Goal: Use online tool/utility: Utilize a website feature to perform a specific function

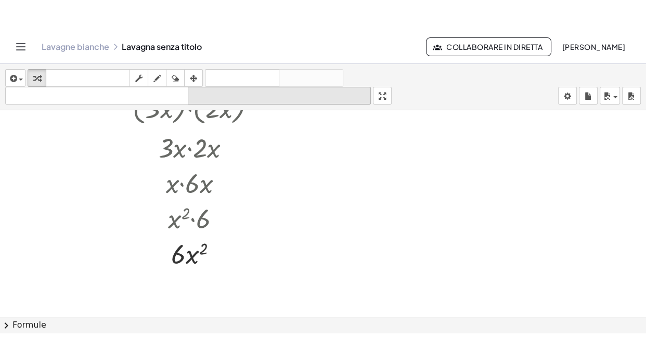
scroll to position [1458, 0]
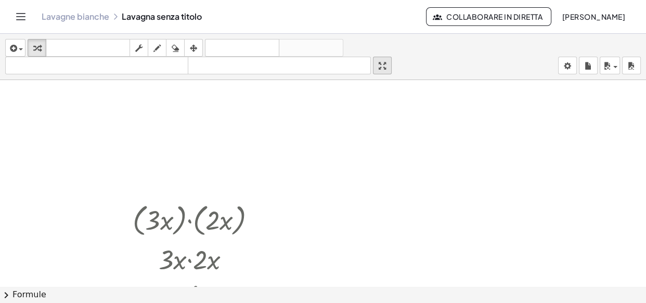
click at [379, 65] on div "button" at bounding box center [382, 65] width 14 height 12
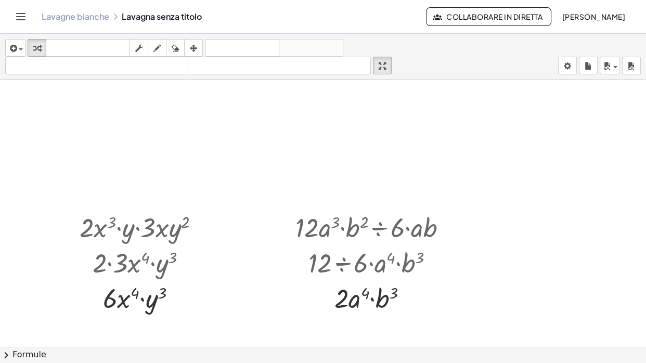
scroll to position [6091, 0]
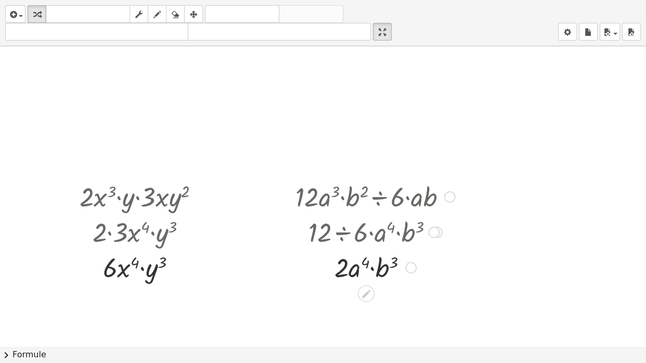
click at [443, 199] on div at bounding box center [375, 195] width 170 height 35
click at [447, 200] on div at bounding box center [449, 196] width 11 height 11
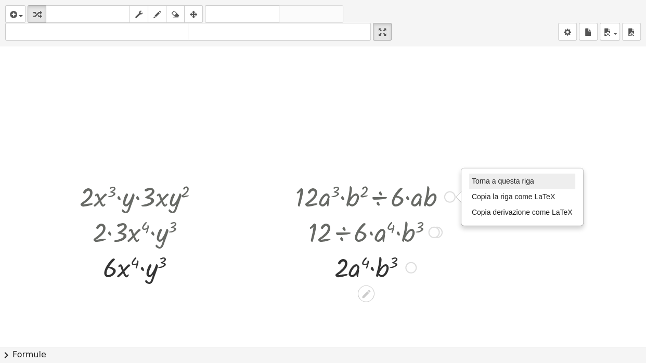
click at [480, 177] on font "Torna a questa riga" at bounding box center [503, 181] width 62 height 8
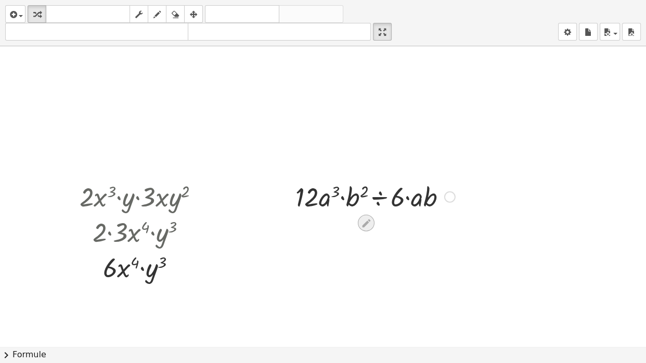
click at [365, 220] on icon at bounding box center [365, 223] width 11 height 11
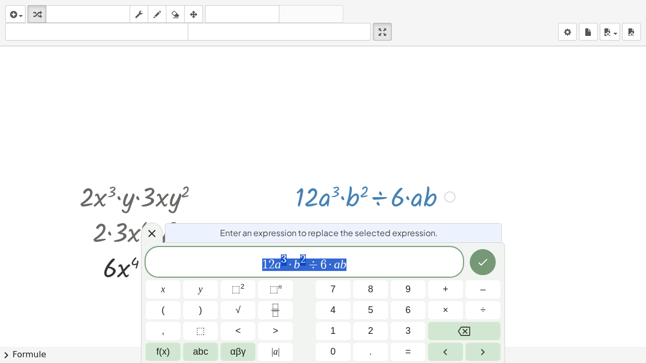
click at [369, 259] on span "1 2 a 3 · b 2 ÷ 6 · a b" at bounding box center [304, 262] width 317 height 19
click at [320, 265] on span "1 2 a 3 · b 2 ÷ ​ 6 · a b" at bounding box center [304, 262] width 317 height 19
click at [325, 268] on span "6" at bounding box center [323, 264] width 6 height 12
click at [450, 303] on button "×" at bounding box center [445, 310] width 35 height 18
click at [288, 303] on button "Fraction" at bounding box center [275, 310] width 35 height 18
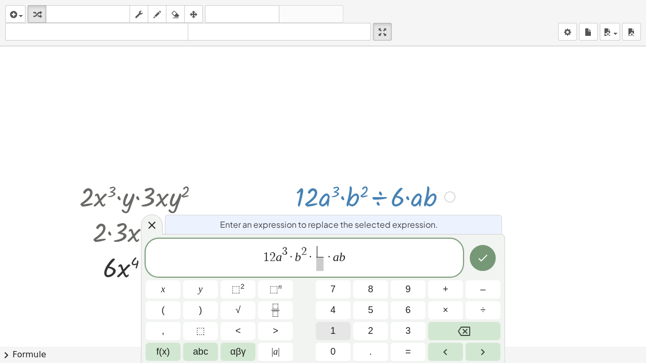
click at [328, 303] on button "1" at bounding box center [333, 331] width 35 height 18
click at [318, 270] on span at bounding box center [320, 264] width 8 height 14
click at [402, 303] on button "6" at bounding box center [408, 310] width 35 height 18
click at [330, 258] on span "1 6 a b ​ ​" at bounding box center [320, 258] width 24 height 25
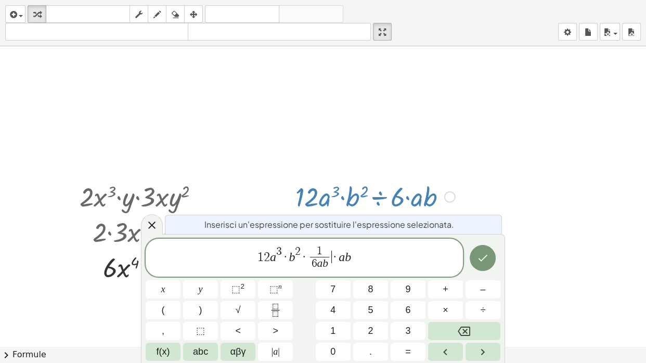
click at [332, 254] on span "·" at bounding box center [335, 257] width 7 height 12
click at [476, 252] on button "Fatto" at bounding box center [483, 258] width 26 height 26
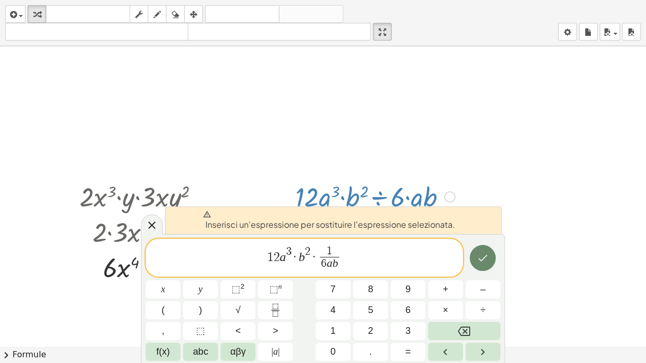
click at [482, 254] on icon "Fatto" at bounding box center [482, 258] width 12 height 12
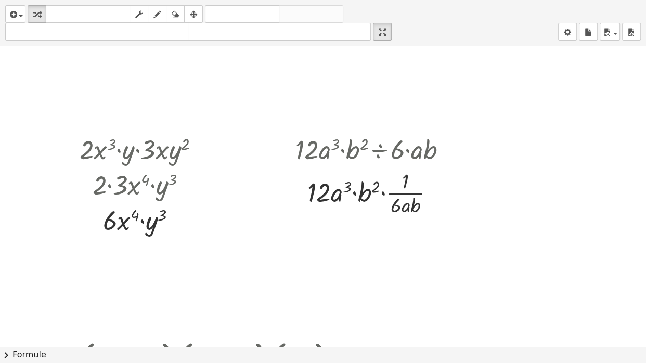
scroll to position [6138, 0]
click at [369, 229] on icon at bounding box center [365, 228] width 11 height 11
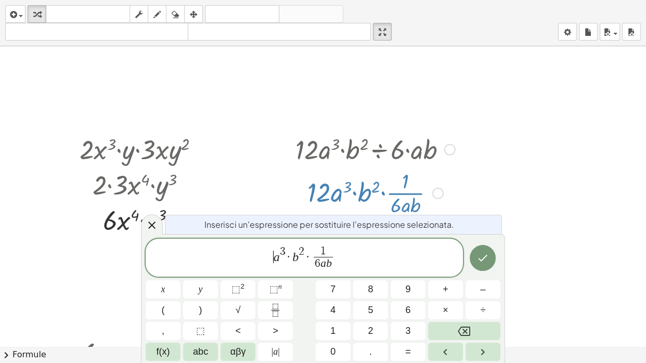
click at [271, 303] on icon "Fraction" at bounding box center [275, 310] width 13 height 13
click at [331, 303] on div "​ ​ a 3 · b 2 · 1 6 a b ​ x y ⬚ 2 ⬚ n 7 8 9 + – ( ) √ 4 5 6 × ÷ , ⬚ < > 1 2 3 f…" at bounding box center [323, 300] width 355 height 123
click at [361, 303] on button "2" at bounding box center [370, 331] width 35 height 18
click at [481, 303] on button "Backspace" at bounding box center [464, 331] width 72 height 18
click at [340, 303] on button "1" at bounding box center [333, 331] width 35 height 18
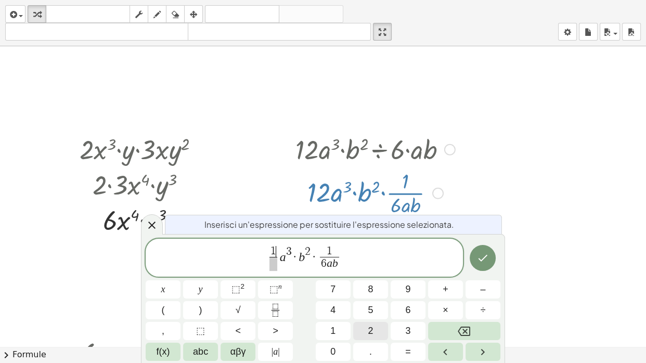
click at [359, 303] on button "2" at bounding box center [370, 331] width 35 height 18
click at [275, 264] on span at bounding box center [273, 264] width 14 height 14
click at [403, 303] on button "6" at bounding box center [408, 310] width 35 height 18
click at [346, 259] on span "1 2 6 ​ a 3 · b 2 · 1 6 a b ​ ​" at bounding box center [304, 259] width 317 height 28
drag, startPoint x: 336, startPoint y: 249, endPoint x: 331, endPoint y: 250, distance: 5.3
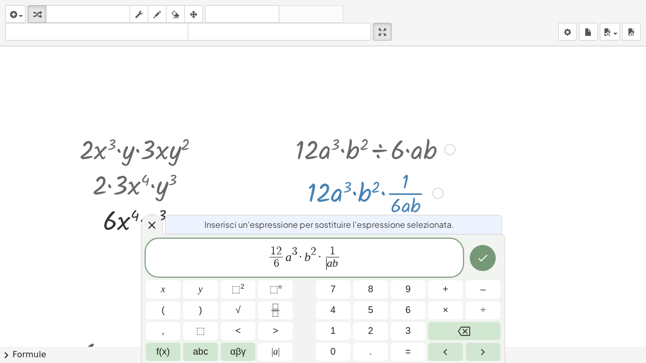
click at [335, 249] on span "1" at bounding box center [333, 251] width 14 height 11
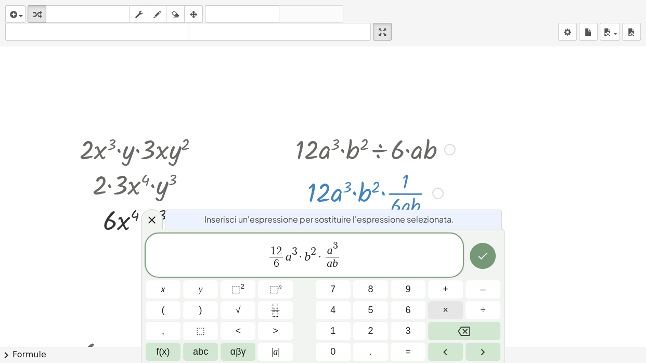
click at [455, 303] on button "×" at bounding box center [445, 310] width 35 height 18
click at [491, 256] on button "Fatto" at bounding box center [483, 256] width 26 height 26
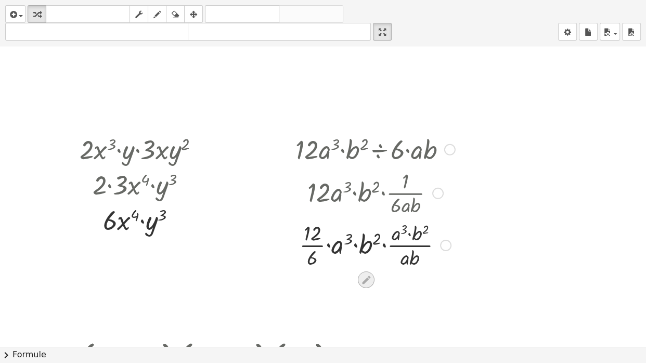
click at [363, 282] on icon at bounding box center [366, 280] width 8 height 8
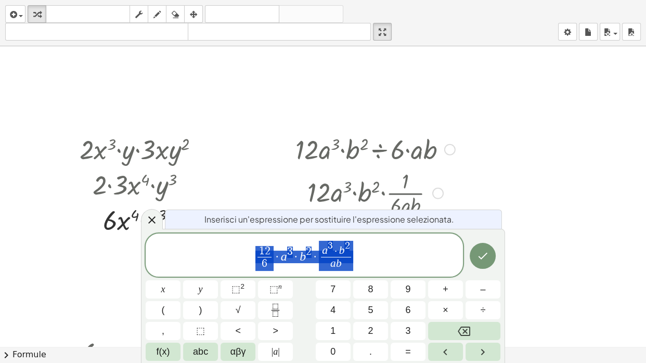
scroll to position [6190, 0]
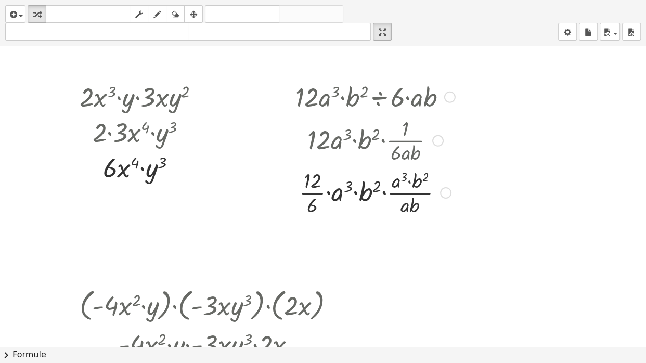
scroll to position [6138, 0]
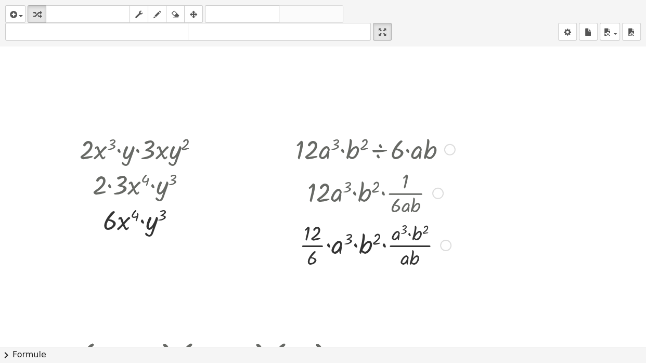
click at [443, 238] on div at bounding box center [375, 244] width 170 height 52
click at [443, 242] on div "Torna a questa riga Copia la riga come LaTeX Copia derivazione come LaTeX" at bounding box center [445, 245] width 11 height 11
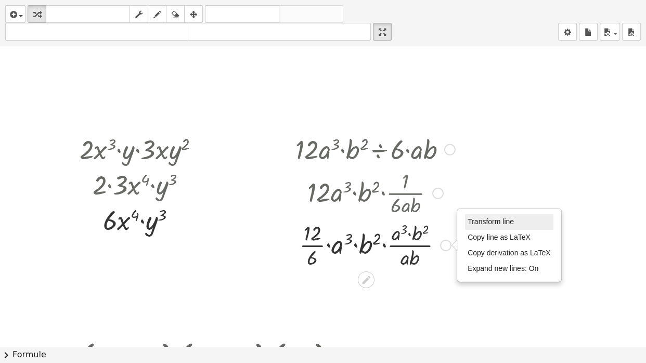
click at [481, 223] on span "Transform line" at bounding box center [491, 221] width 46 height 8
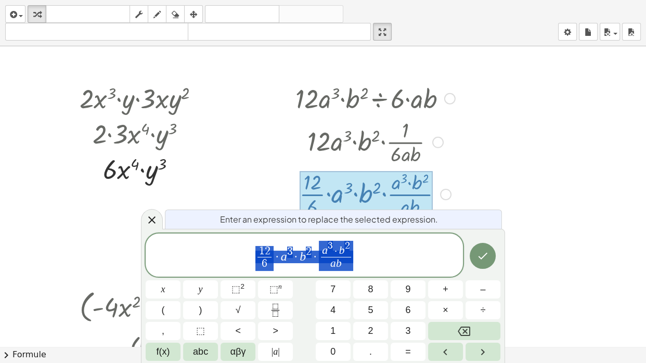
scroll to position [6190, 0]
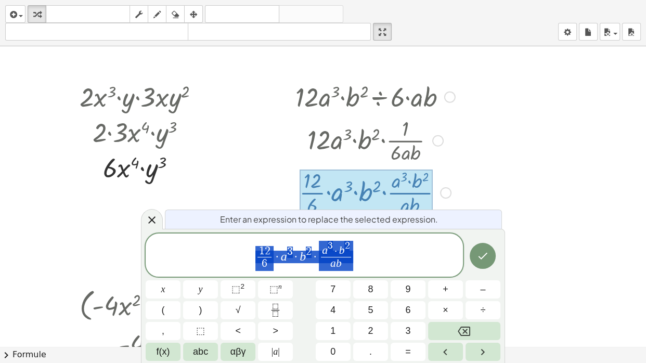
click at [369, 266] on span "1 2 6 ​ · a 3 · b 2 · a 3 · b 2 a b ​" at bounding box center [304, 256] width 317 height 32
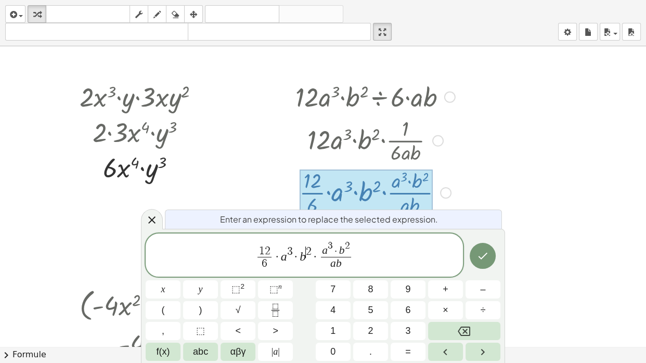
click at [308, 258] on span "​ 2" at bounding box center [309, 251] width 6 height 11
click at [312, 258] on span "·" at bounding box center [315, 257] width 7 height 12
click at [483, 258] on icon "Fatto" at bounding box center [482, 256] width 12 height 12
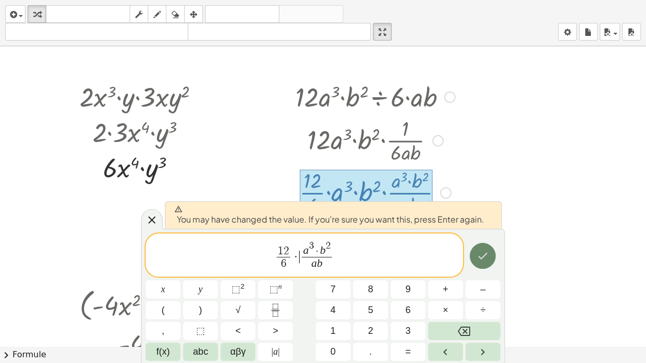
click at [483, 258] on icon "Fatto" at bounding box center [482, 256] width 12 height 12
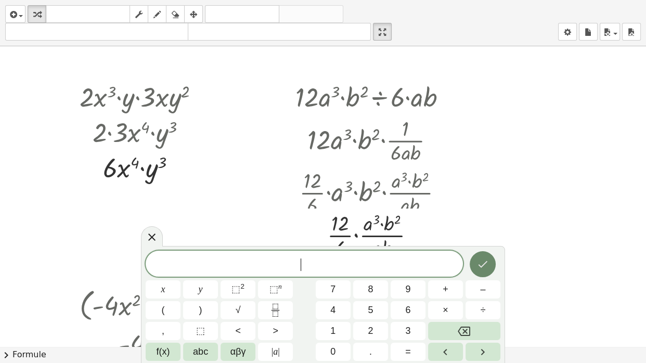
scroll to position [6138, 0]
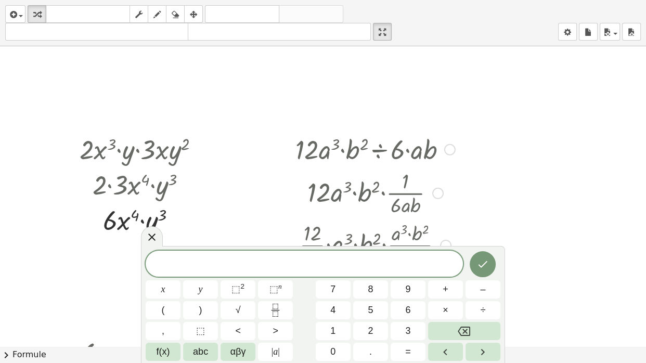
click at [144, 236] on div at bounding box center [152, 236] width 22 height 20
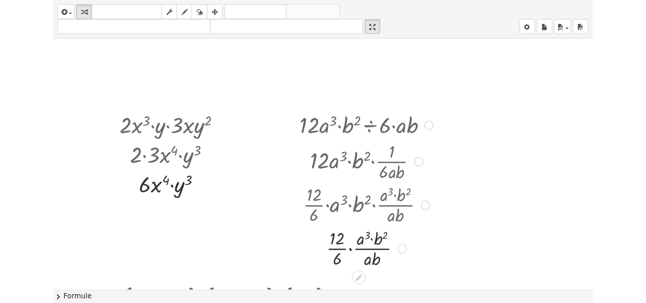
scroll to position [6233, 0]
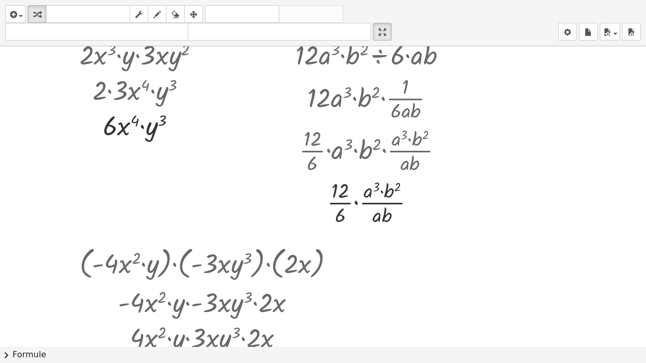
click at [385, 0] on html "Attività matematiche comprensibili Lavagne bianche Classi Account versione 1.30…" at bounding box center [323, 181] width 646 height 363
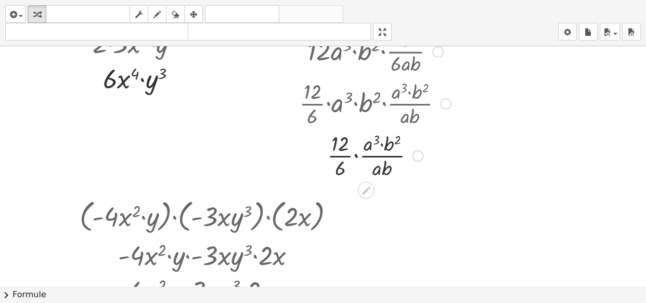
scroll to position [6280, 0]
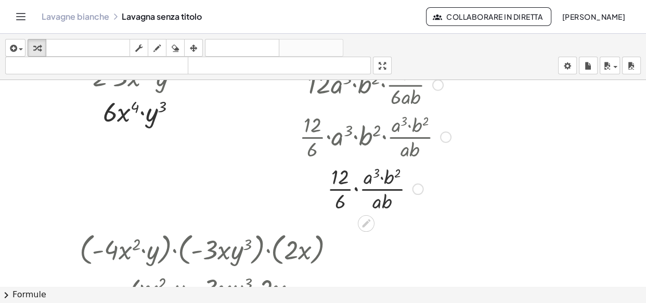
drag, startPoint x: 340, startPoint y: 190, endPoint x: 351, endPoint y: 192, distance: 11.1
click at [342, 190] on div at bounding box center [375, 188] width 170 height 52
click at [349, 190] on div at bounding box center [375, 188] width 170 height 52
click at [375, 180] on div at bounding box center [375, 188] width 170 height 52
click at [375, 176] on div at bounding box center [375, 188] width 170 height 52
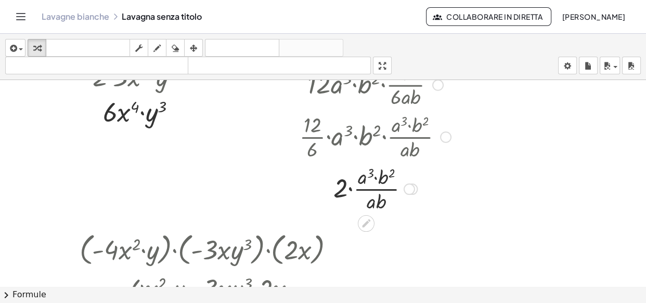
click at [375, 177] on div at bounding box center [375, 188] width 170 height 52
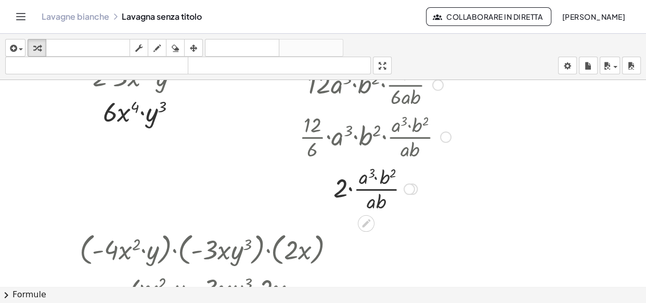
click at [375, 177] on div at bounding box center [375, 188] width 170 height 52
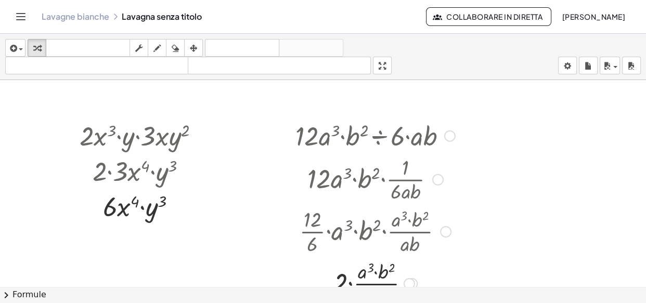
scroll to position [6233, 0]
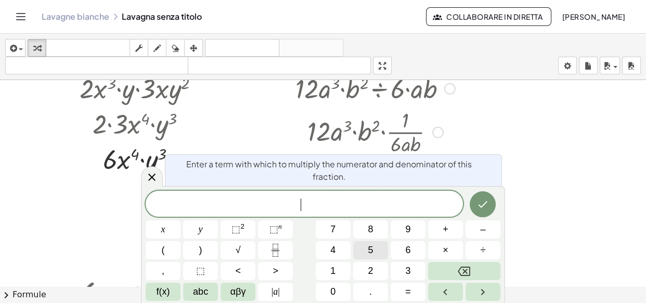
click at [372, 248] on body "Attività matematiche comprensibili Lavagne bianche Classi Account versione 1.30…" at bounding box center [323, 151] width 646 height 303
click at [161, 172] on div at bounding box center [152, 176] width 22 height 20
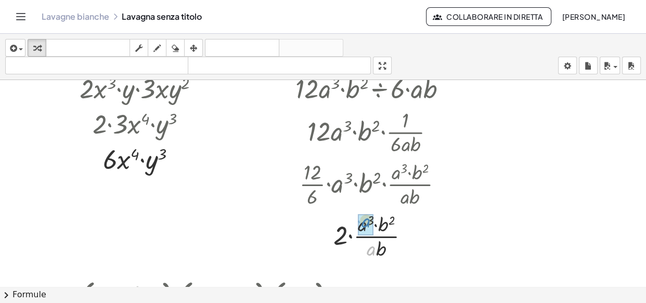
drag, startPoint x: 371, startPoint y: 252, endPoint x: 366, endPoint y: 226, distance: 27.0
drag, startPoint x: 374, startPoint y: 253, endPoint x: 382, endPoint y: 231, distance: 22.7
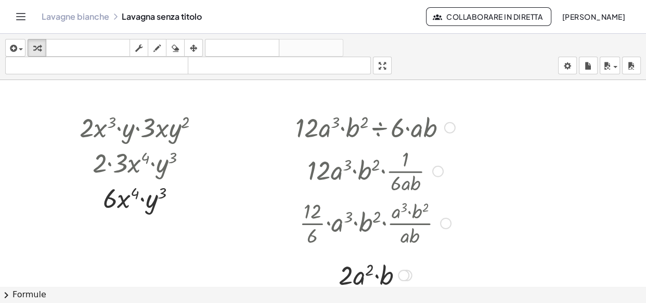
scroll to position [6185, 0]
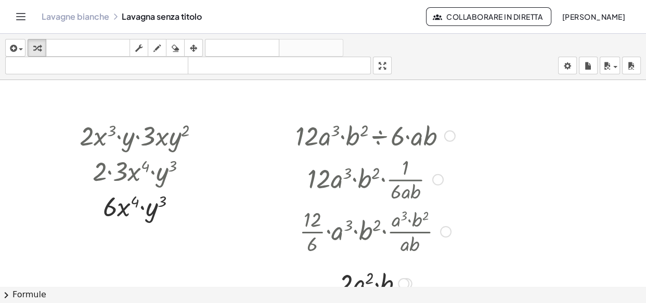
drag, startPoint x: 378, startPoint y: 137, endPoint x: 379, endPoint y: 165, distance: 28.1
click at [366, 136] on div "· 12 · a 3 · b 2 ÷ 6 · a · b · 12 · a 3 · b 2 · · 1 · 6 · a · b · · 12 · 6 · a …" at bounding box center [366, 136] width 0 height 0
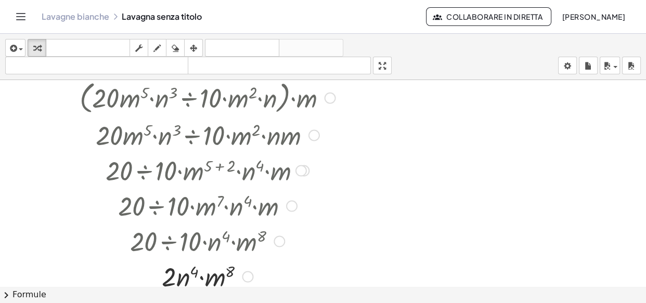
scroll to position [7036, 0]
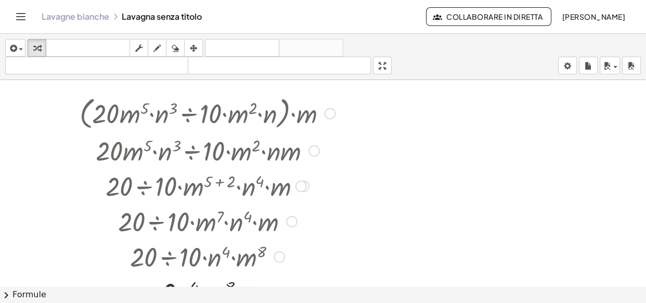
click at [333, 114] on div at bounding box center [330, 113] width 11 height 11
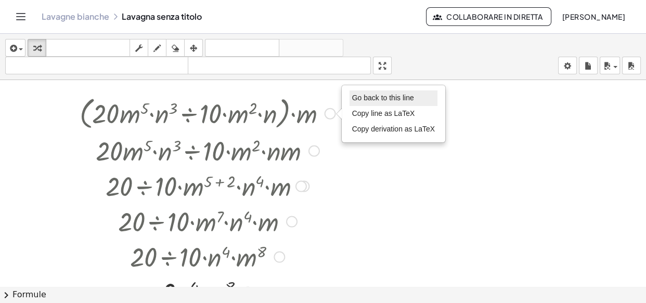
click at [378, 96] on span "Go back to this line" at bounding box center [383, 98] width 62 height 8
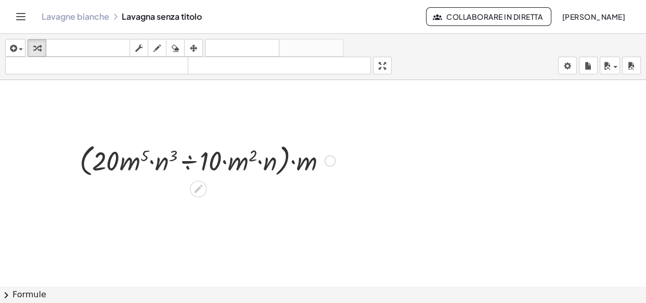
scroll to position [6989, 0]
click at [86, 172] on div at bounding box center [207, 160] width 266 height 40
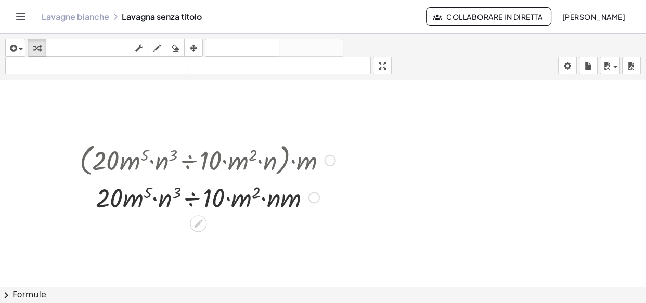
scroll to position [7036, 0]
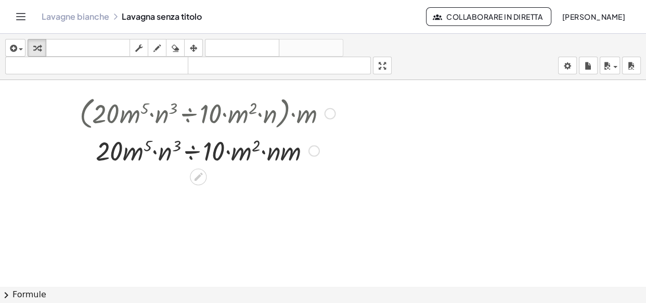
click at [333, 114] on div at bounding box center [330, 113] width 11 height 11
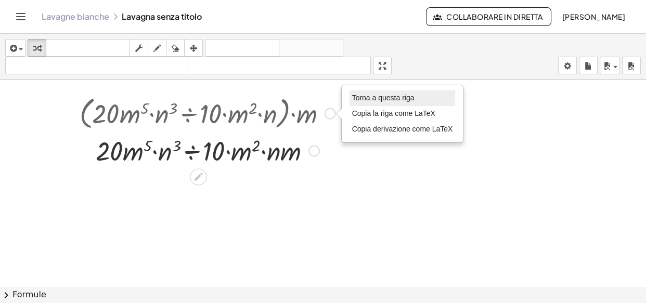
click at [353, 99] on font "Torna a questa riga" at bounding box center [383, 98] width 62 height 8
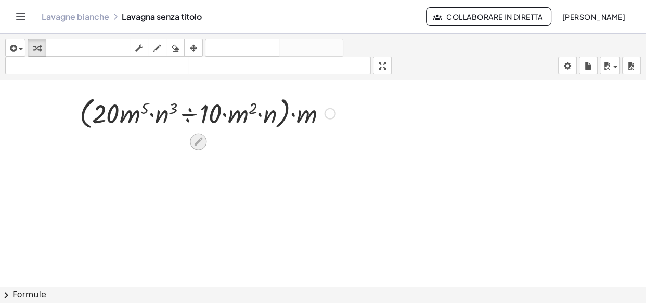
click at [200, 137] on icon at bounding box center [198, 141] width 11 height 11
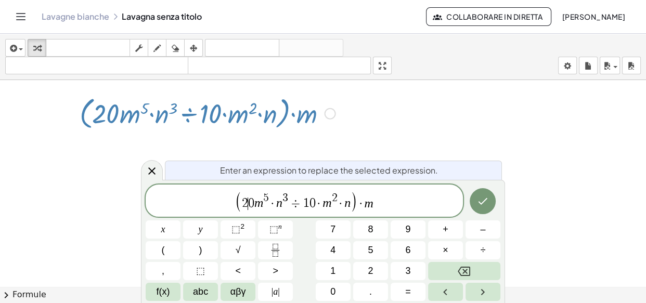
drag, startPoint x: 246, startPoint y: 195, endPoint x: 248, endPoint y: 200, distance: 5.4
click at [272, 200] on span "·" at bounding box center [272, 204] width 7 height 12
click at [290, 203] on span "÷" at bounding box center [295, 204] width 15 height 12
click at [307, 205] on span "1" at bounding box center [306, 204] width 6 height 12
click at [317, 204] on span "·" at bounding box center [319, 204] width 7 height 12
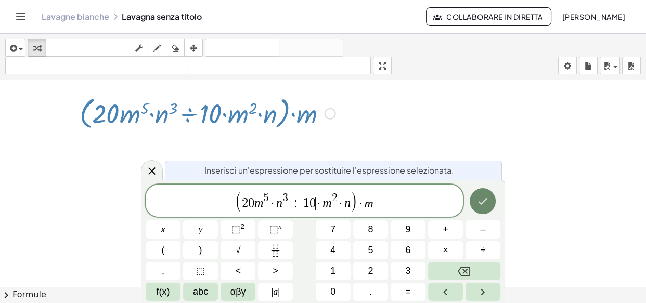
click at [477, 201] on icon "Fatto" at bounding box center [482, 201] width 12 height 12
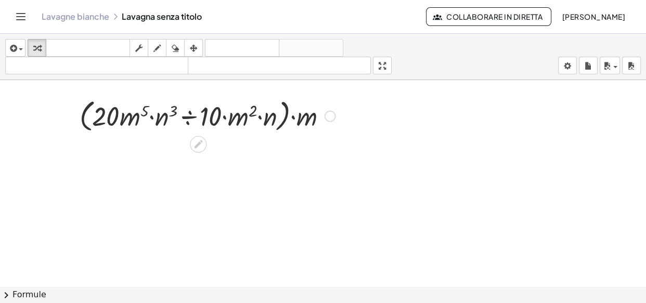
scroll to position [6989, 0]
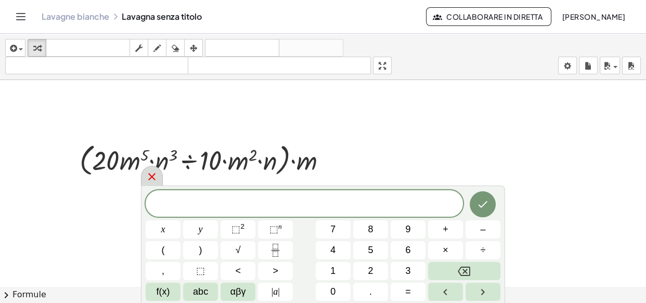
click at [156, 177] on icon at bounding box center [152, 177] width 12 height 12
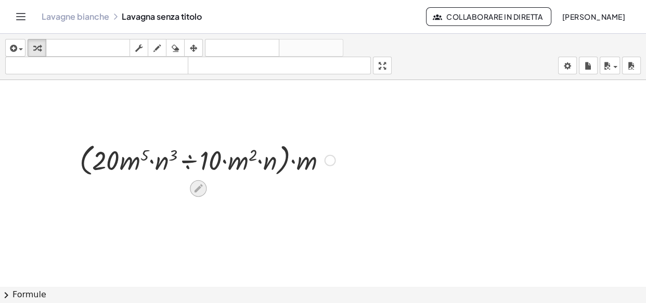
click at [201, 181] on div at bounding box center [198, 188] width 17 height 17
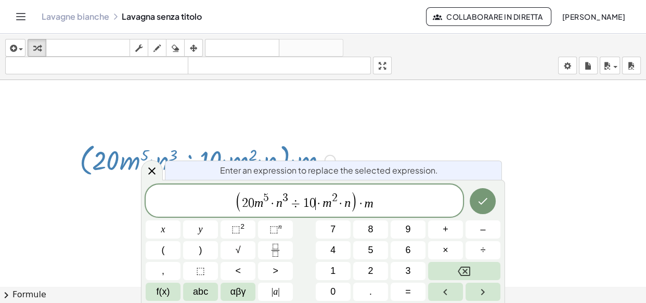
click at [314, 201] on span "0" at bounding box center [312, 204] width 6 height 12
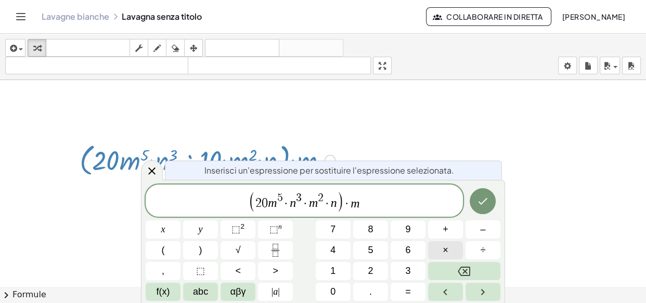
click at [458, 243] on button "×" at bounding box center [445, 250] width 35 height 18
click at [283, 245] on button "Fraction" at bounding box center [275, 250] width 35 height 18
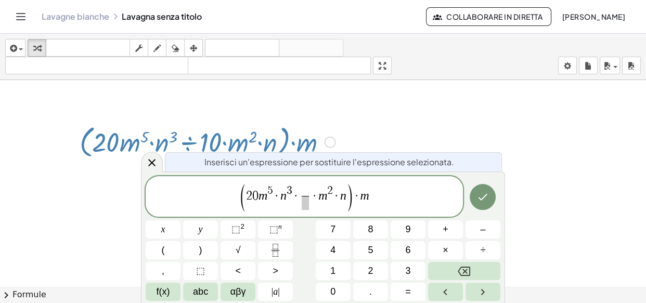
scroll to position [7036, 0]
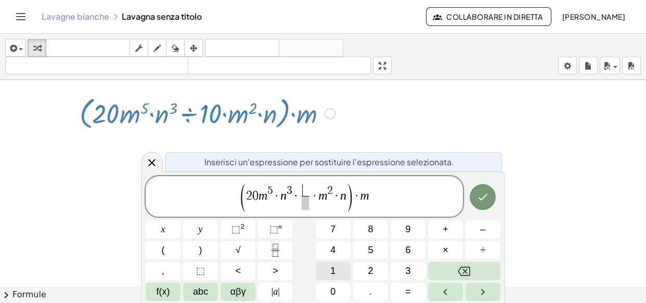
click at [337, 274] on button "1" at bounding box center [333, 271] width 35 height 18
click at [334, 290] on span "0" at bounding box center [332, 292] width 5 height 14
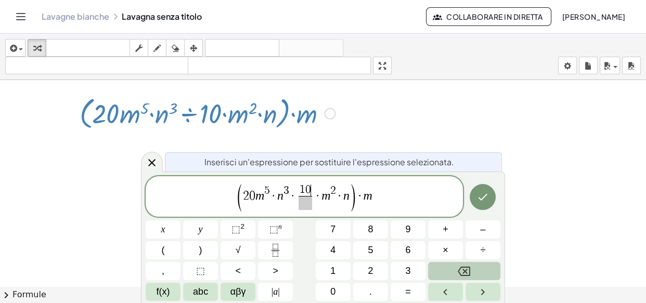
click at [450, 268] on button "Backspace" at bounding box center [464, 271] width 72 height 18
click at [448, 265] on button "Backspace" at bounding box center [464, 271] width 72 height 18
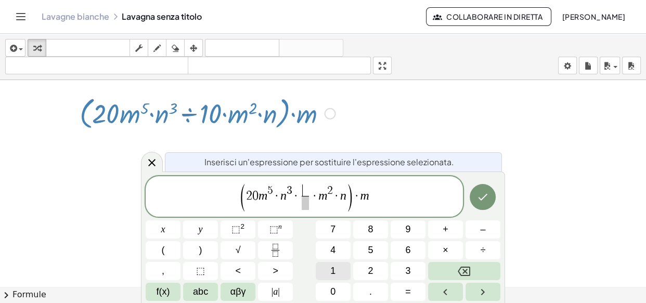
click at [346, 270] on button "1" at bounding box center [333, 271] width 35 height 18
click at [338, 271] on button "1" at bounding box center [333, 271] width 35 height 18
click at [334, 288] on span "0" at bounding box center [332, 292] width 5 height 14
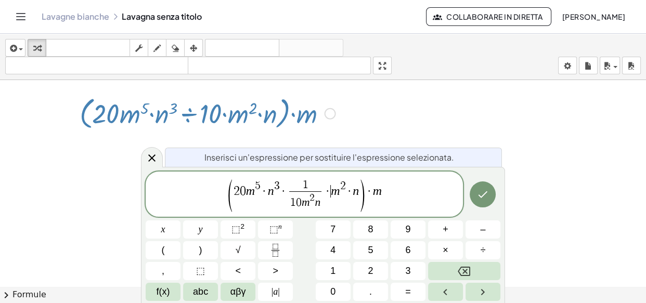
click at [331, 190] on var "m" at bounding box center [335, 191] width 9 height 14
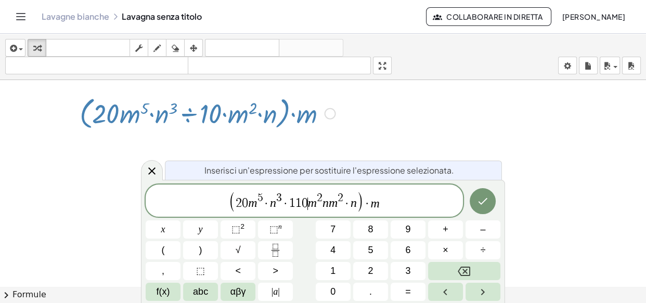
click at [308, 203] on var "m" at bounding box center [312, 204] width 9 height 14
click at [348, 205] on span ")" at bounding box center [350, 201] width 7 height 21
click at [315, 203] on var "m" at bounding box center [317, 204] width 9 height 14
click at [273, 244] on icon "Fraction" at bounding box center [275, 250] width 13 height 13
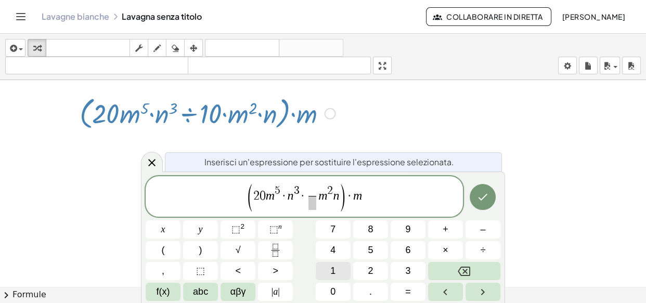
click at [332, 274] on span "1" at bounding box center [332, 271] width 5 height 14
click at [305, 202] on span "·" at bounding box center [302, 196] width 7 height 12
click at [310, 208] on span "​" at bounding box center [312, 203] width 8 height 14
click at [324, 275] on button "1" at bounding box center [333, 271] width 35 height 18
click at [319, 288] on button "0" at bounding box center [333, 292] width 35 height 18
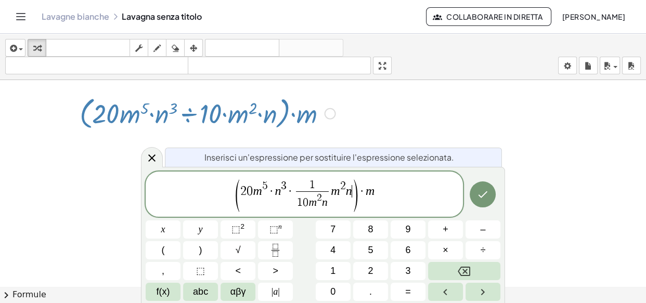
click at [352, 193] on span ")" at bounding box center [355, 194] width 8 height 35
click at [331, 188] on span "1 ​" at bounding box center [322, 185] width 33 height 11
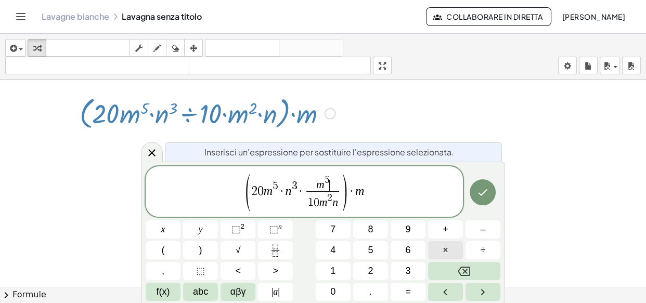
click at [447, 254] on span "×" at bounding box center [446, 250] width 6 height 14
click at [278, 229] on sup "n" at bounding box center [280, 227] width 4 height 8
click at [407, 269] on span "3" at bounding box center [407, 271] width 5 height 14
click at [298, 192] on span "·" at bounding box center [300, 191] width 7 height 12
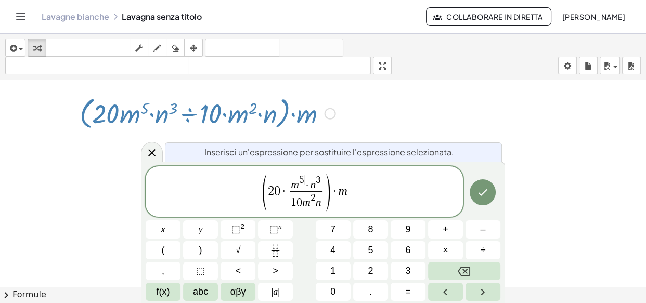
click at [302, 186] on span "5 ​" at bounding box center [301, 180] width 5 height 10
click at [303, 184] on span "5" at bounding box center [301, 180] width 5 height 10
click at [304, 184] on span "·" at bounding box center [307, 185] width 6 height 11
click at [450, 254] on button "×" at bounding box center [445, 250] width 35 height 18
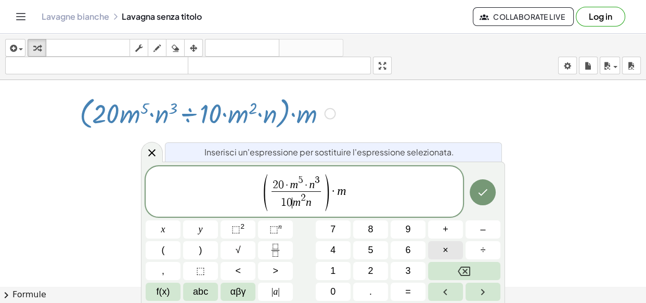
click at [442, 257] on button "×" at bounding box center [445, 250] width 35 height 18
click at [306, 203] on span "2 ​" at bounding box center [306, 198] width 5 height 10
click at [307, 203] on span "2 ​" at bounding box center [306, 198] width 5 height 10
click at [307, 204] on span "1 0 · m 2 ​ n" at bounding box center [296, 200] width 50 height 19
click at [449, 252] on button "×" at bounding box center [445, 250] width 35 height 18
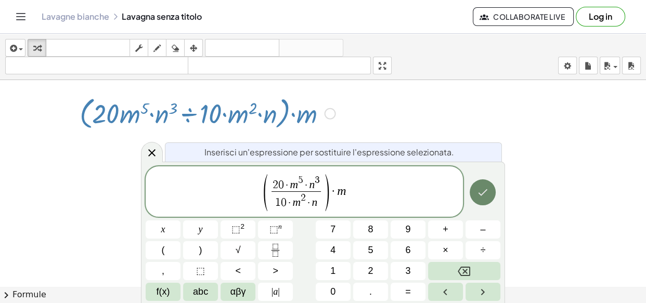
click at [475, 191] on button "Fatto" at bounding box center [483, 192] width 26 height 26
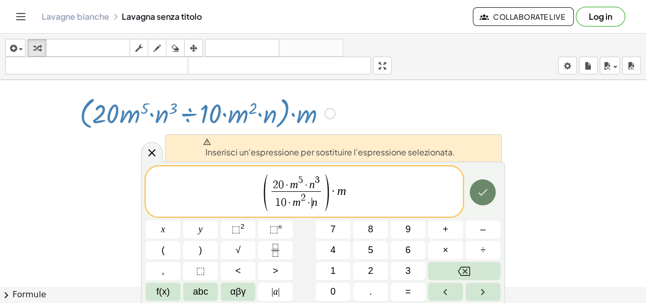
click at [475, 191] on button "Fatto" at bounding box center [483, 192] width 26 height 26
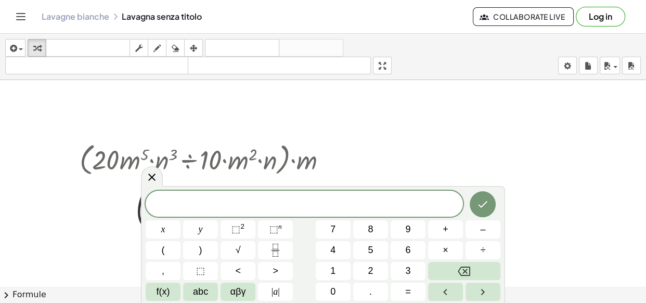
scroll to position [6989, 0]
click at [149, 172] on icon at bounding box center [152, 177] width 12 height 12
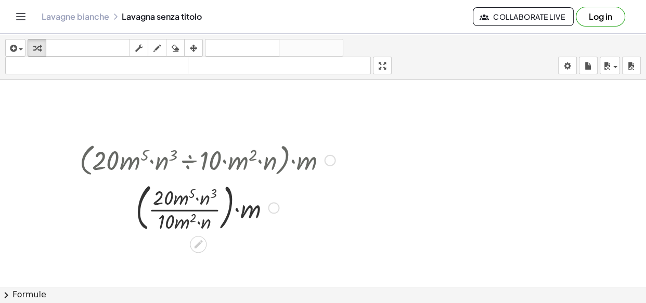
scroll to position [7036, 0]
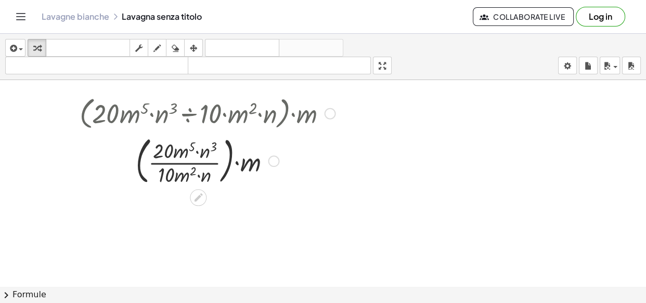
click at [230, 149] on div at bounding box center [207, 160] width 266 height 56
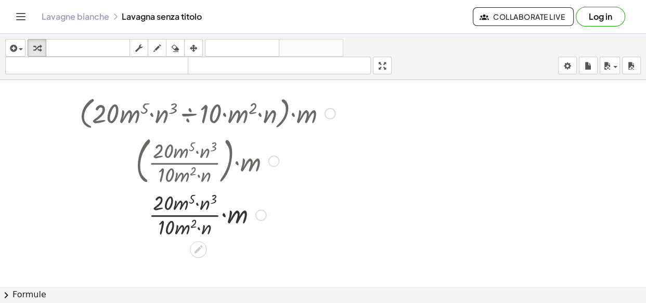
scroll to position [7083, 0]
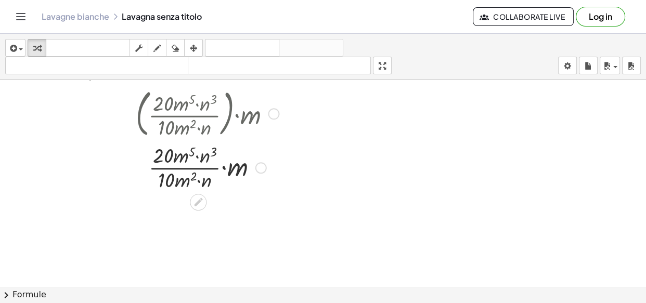
click at [225, 166] on div at bounding box center [207, 167] width 266 height 52
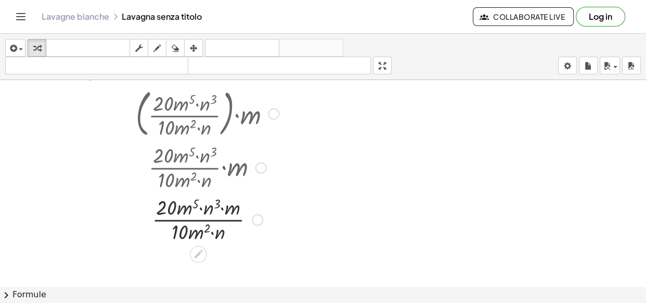
scroll to position [7131, 0]
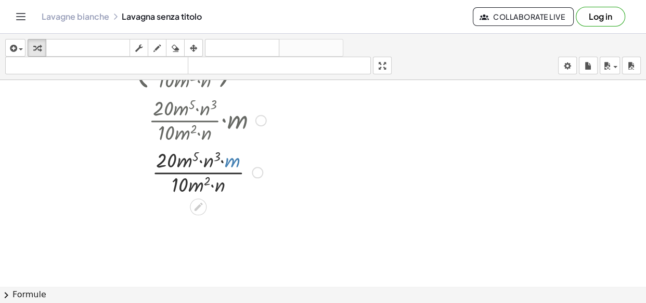
click at [228, 162] on div at bounding box center [207, 172] width 266 height 52
click at [188, 161] on div at bounding box center [207, 172] width 266 height 52
drag, startPoint x: 233, startPoint y: 160, endPoint x: 194, endPoint y: 160, distance: 39.5
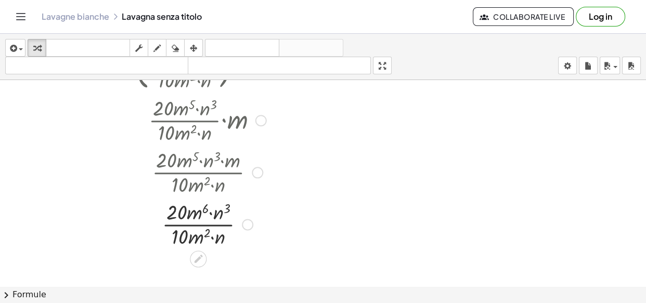
scroll to position [7178, 0]
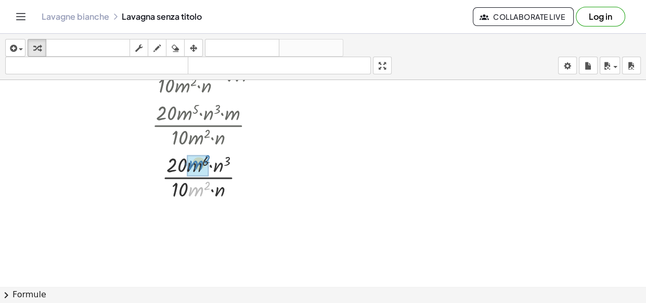
drag, startPoint x: 198, startPoint y: 187, endPoint x: 198, endPoint y: 161, distance: 26.5
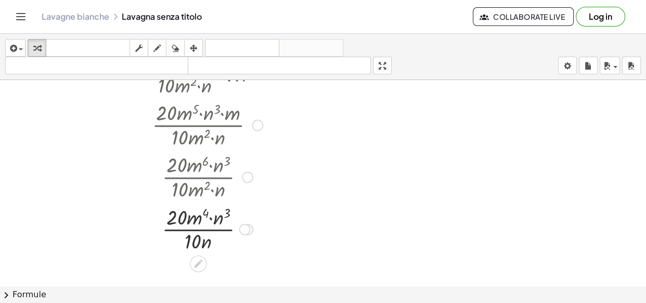
scroll to position [7225, 0]
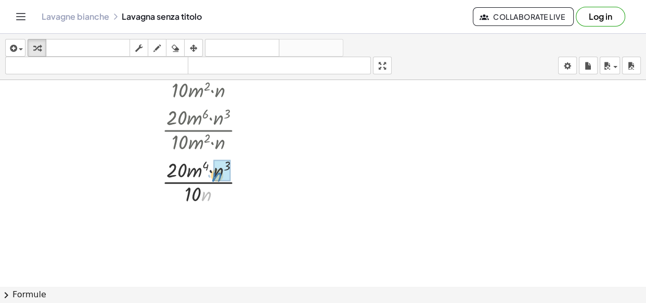
drag, startPoint x: 204, startPoint y: 196, endPoint x: 214, endPoint y: 177, distance: 21.9
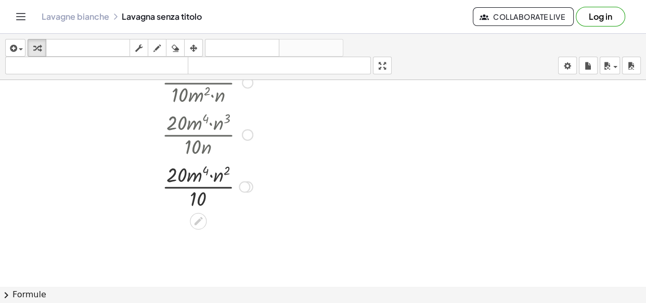
scroll to position [7273, 0]
drag, startPoint x: 172, startPoint y: 170, endPoint x: 193, endPoint y: 192, distance: 31.3
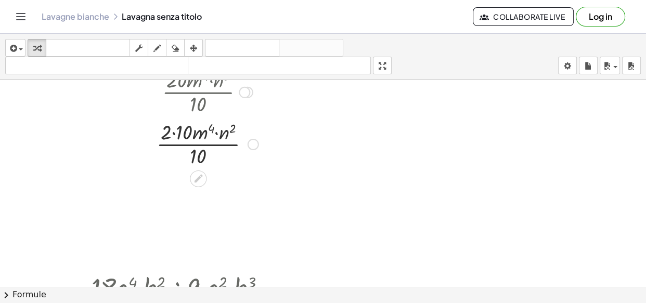
scroll to position [7320, 0]
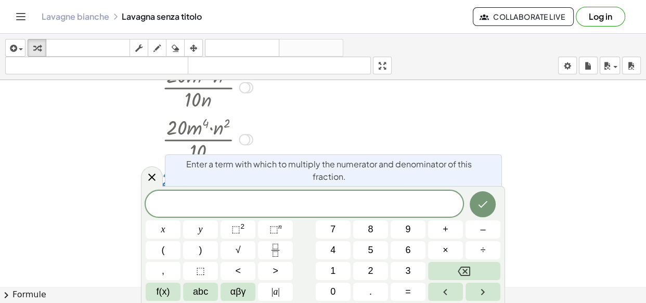
click at [181, 177] on body "Attività matematiche comprensibili Lavagne bianche Classi versione 1.30.2 | Pol…" at bounding box center [323, 151] width 646 height 303
click at [159, 178] on div at bounding box center [152, 176] width 22 height 20
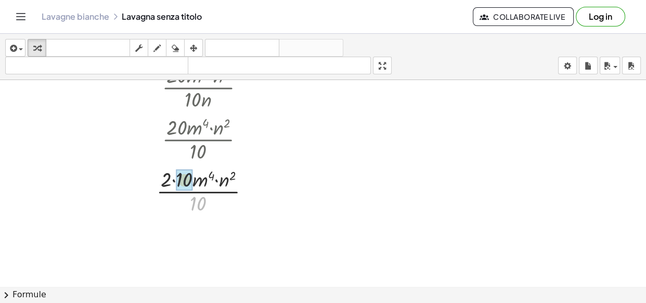
drag, startPoint x: 191, startPoint y: 198, endPoint x: 177, endPoint y: 174, distance: 27.7
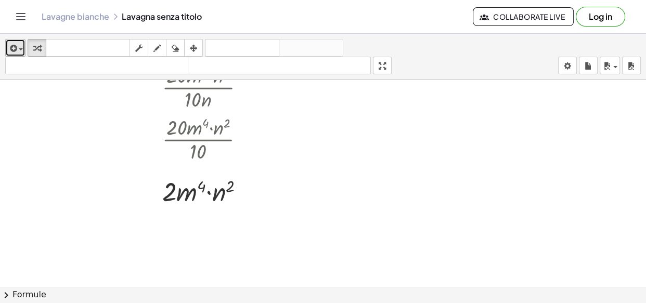
click at [13, 53] on icon "button" at bounding box center [12, 48] width 9 height 12
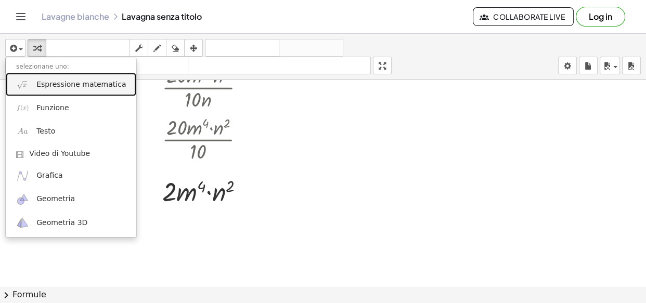
click at [45, 85] on font "Espressione matematica" at bounding box center [80, 84] width 89 height 8
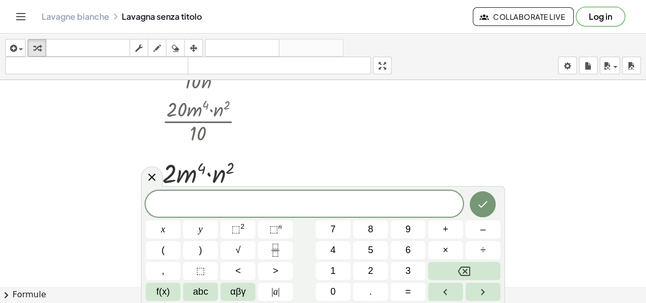
scroll to position [7415, 0]
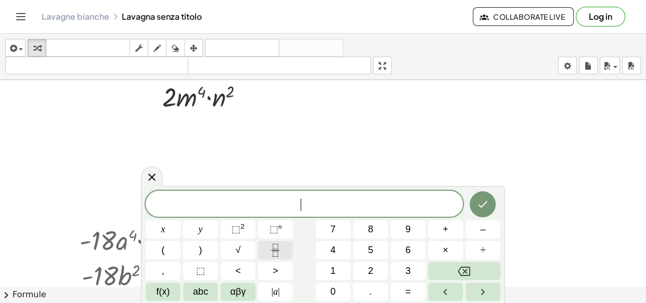
click at [266, 246] on button "Fraction" at bounding box center [275, 250] width 35 height 18
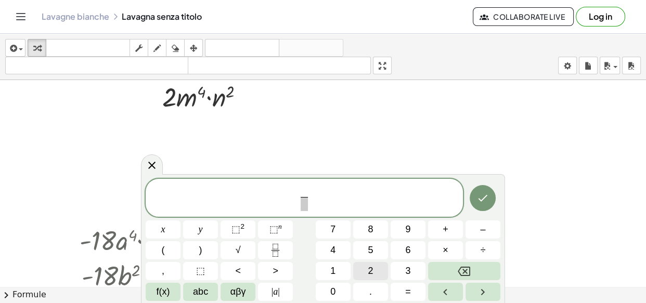
click at [369, 270] on span "2" at bounding box center [370, 271] width 5 height 14
click at [334, 292] on span "0" at bounding box center [332, 292] width 5 height 14
click at [301, 206] on span "​" at bounding box center [304, 204] width 14 height 14
click at [365, 251] on button "5" at bounding box center [370, 250] width 35 height 18
click at [334, 290] on span "0" at bounding box center [332, 292] width 5 height 14
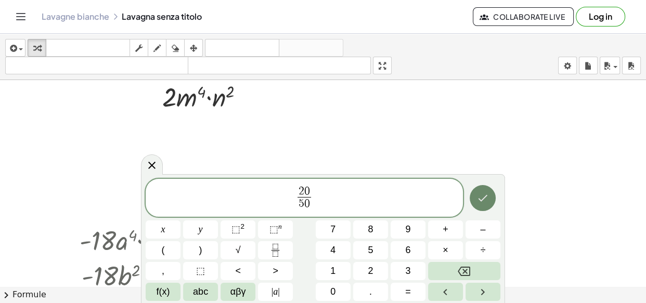
click at [490, 193] on button "Fatto" at bounding box center [483, 198] width 26 height 26
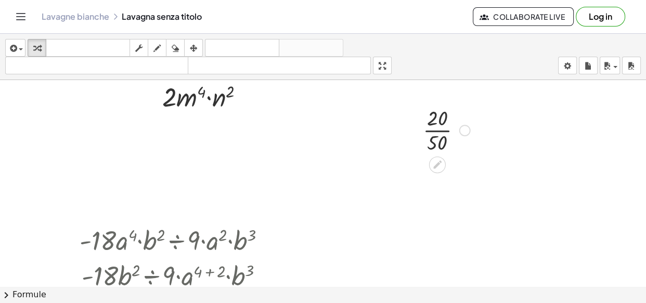
scroll to position [7367, 0]
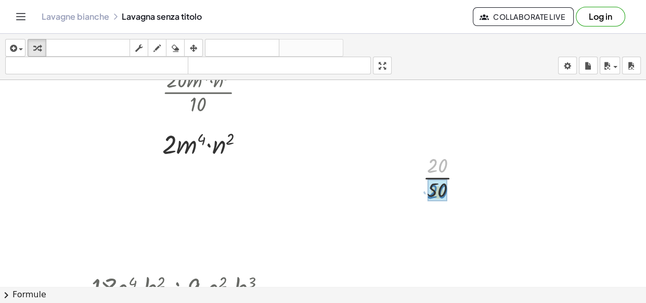
drag, startPoint x: 442, startPoint y: 164, endPoint x: 442, endPoint y: 190, distance: 26.0
drag, startPoint x: 443, startPoint y: 240, endPoint x: 442, endPoint y: 218, distance: 21.9
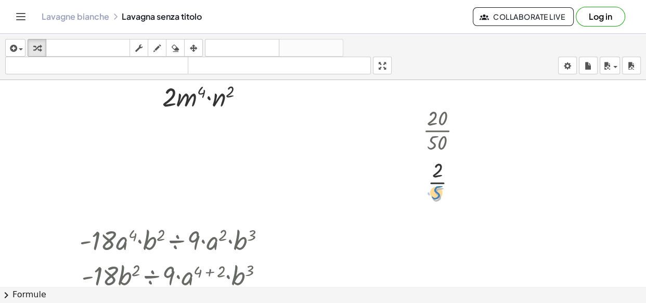
click at [434, 198] on div at bounding box center [447, 181] width 58 height 52
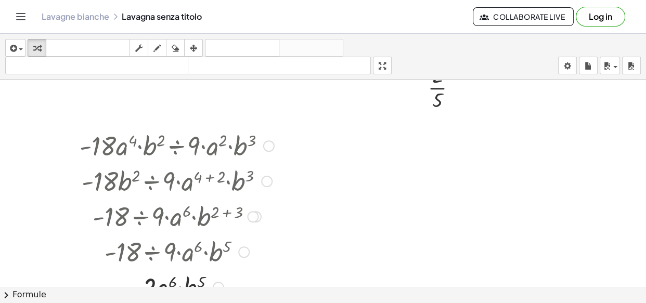
scroll to position [7556, 0]
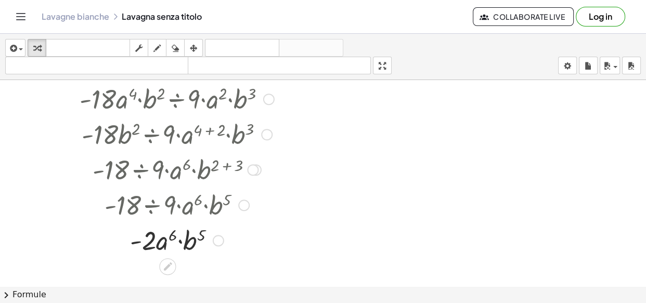
click at [266, 102] on div at bounding box center [268, 99] width 11 height 11
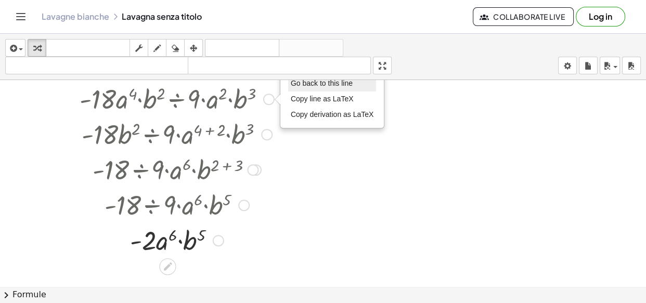
click at [297, 82] on span "Go back to this line" at bounding box center [322, 83] width 62 height 8
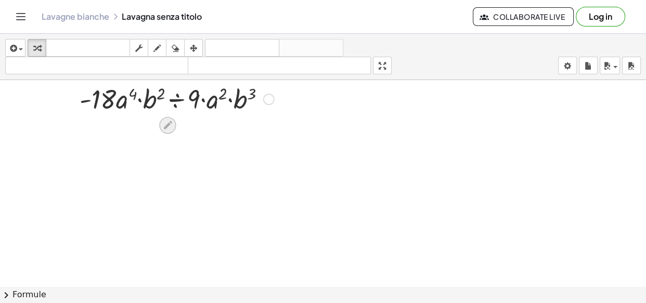
click at [168, 118] on div at bounding box center [167, 125] width 17 height 17
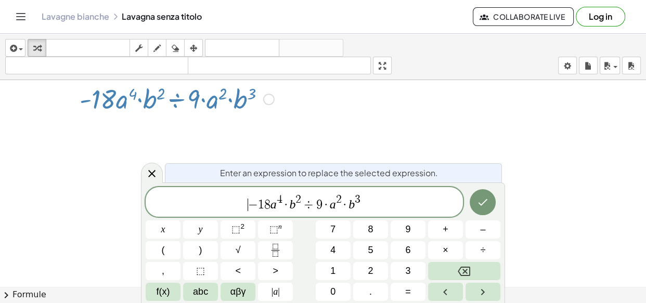
drag, startPoint x: 226, startPoint y: 199, endPoint x: 225, endPoint y: 192, distance: 6.8
click at [225, 193] on span "​ − 1 8 a 4 · b 2 ÷ 9 · a 2 · b 3" at bounding box center [304, 202] width 317 height 19
click at [312, 203] on span "÷" at bounding box center [308, 205] width 15 height 12
click at [447, 270] on button "Backspace" at bounding box center [464, 271] width 72 height 18
click at [446, 249] on span "×" at bounding box center [446, 250] width 6 height 14
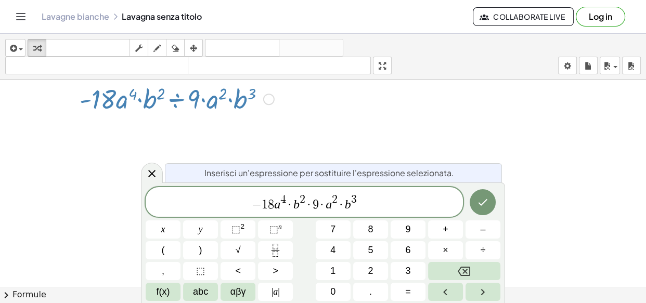
click at [315, 203] on span "9" at bounding box center [315, 205] width 6 height 12
click at [322, 207] on span "·" at bounding box center [321, 205] width 7 height 12
click at [321, 206] on span "·" at bounding box center [321, 205] width 7 height 12
click at [472, 275] on button "Backspace" at bounding box center [464, 271] width 72 height 18
click at [284, 249] on button "Fraction" at bounding box center [275, 250] width 35 height 18
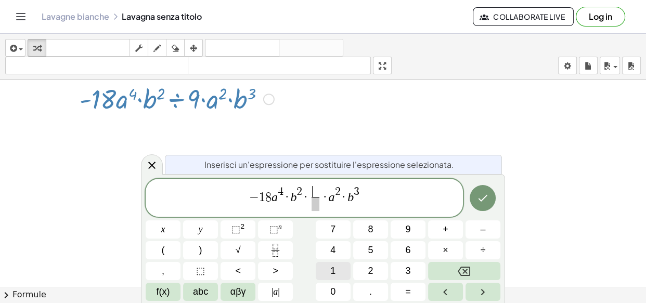
click at [346, 270] on button "1" at bounding box center [333, 271] width 35 height 18
click at [315, 208] on span at bounding box center [316, 204] width 8 height 14
click at [404, 228] on button "9" at bounding box center [408, 229] width 35 height 18
click at [211, 282] on div "− 1 8 a 4 · b 2 · 1 9 ​ ​ · a 2 · b 3 x y ⬚ 2 ⬚ n 7 8 9 + – ( ) √ 4 5 6 × ÷ , ⬚…" at bounding box center [323, 240] width 355 height 123
click at [315, 192] on span "1" at bounding box center [316, 191] width 6 height 11
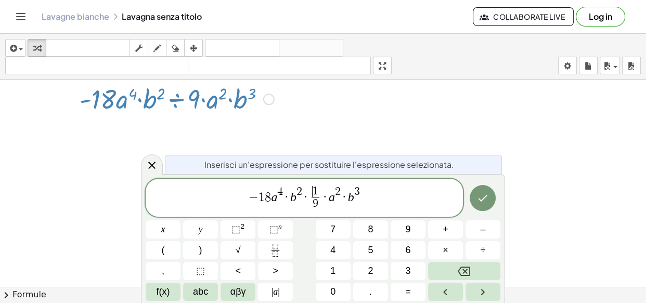
click at [319, 192] on span "​ 1 9 ​" at bounding box center [315, 198] width 12 height 25
click at [314, 188] on span "1" at bounding box center [316, 191] width 6 height 11
click at [318, 191] on span "1 ​" at bounding box center [316, 191] width 8 height 11
click at [440, 268] on button "Backspace" at bounding box center [464, 271] width 72 height 18
click at [318, 205] on span "9 ​" at bounding box center [316, 204] width 8 height 14
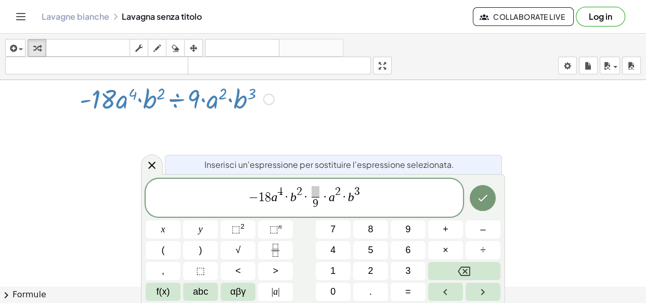
click at [318, 205] on span "9 ​" at bounding box center [316, 204] width 8 height 14
click at [211, 281] on div "− 1 8 a 4 · b 2 · 9 ​ ​ · a 2 · b 3 x y ⬚ 2 ⬚ n 7 8 9 + – ( ) √ 4 5 6 × ÷ , ⬚ <…" at bounding box center [323, 240] width 355 height 123
click at [210, 285] on button "abc" at bounding box center [200, 292] width 35 height 18
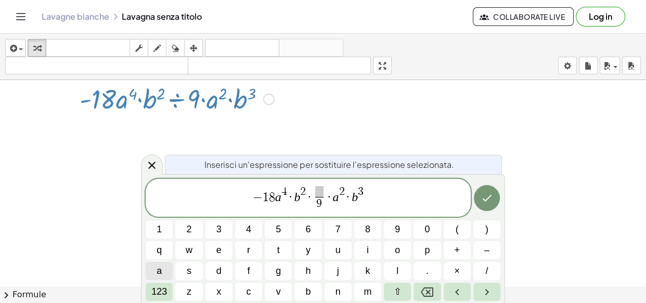
click at [171, 272] on button "a" at bounding box center [159, 271] width 27 height 18
click at [164, 293] on span "123" at bounding box center [159, 292] width 16 height 14
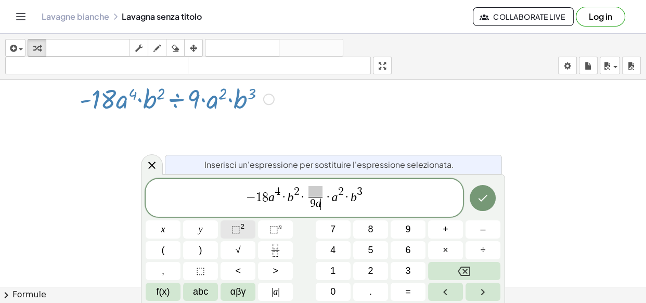
click at [248, 237] on button "⬚ 2" at bounding box center [237, 229] width 35 height 18
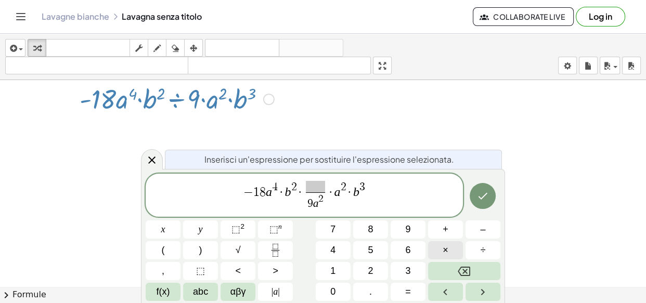
click at [443, 252] on span "×" at bounding box center [446, 250] width 6 height 14
click at [209, 293] on button "abc" at bounding box center [200, 292] width 35 height 18
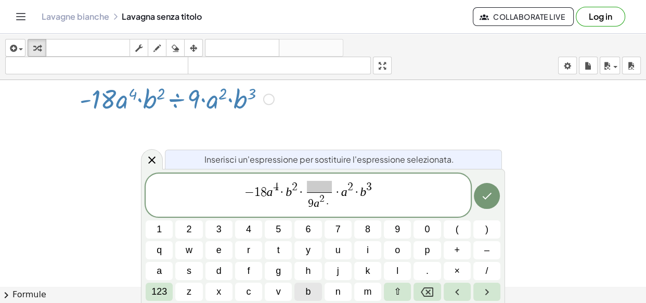
click at [317, 292] on button "b" at bounding box center [307, 292] width 27 height 18
click at [151, 293] on span "123" at bounding box center [159, 292] width 16 height 14
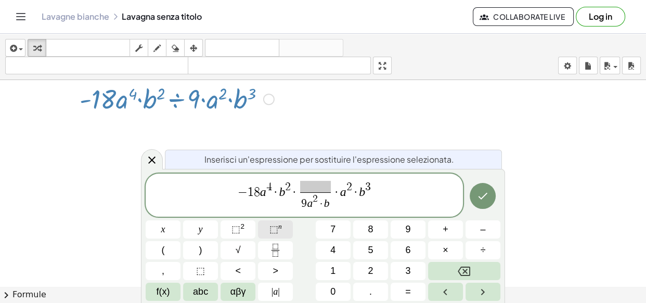
click at [275, 228] on span "⬚" at bounding box center [273, 229] width 9 height 10
click at [401, 279] on button "3" at bounding box center [408, 271] width 35 height 18
click at [371, 193] on span "3" at bounding box center [371, 187] width 6 height 11
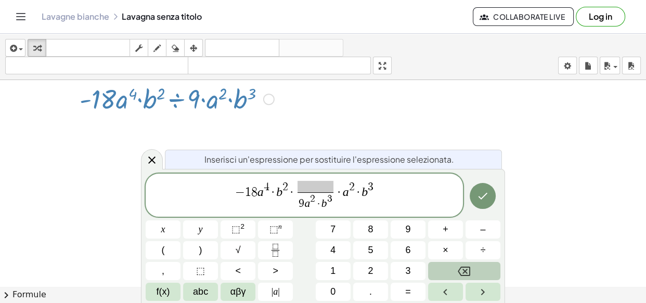
click at [472, 272] on button "Backspace" at bounding box center [464, 271] width 72 height 18
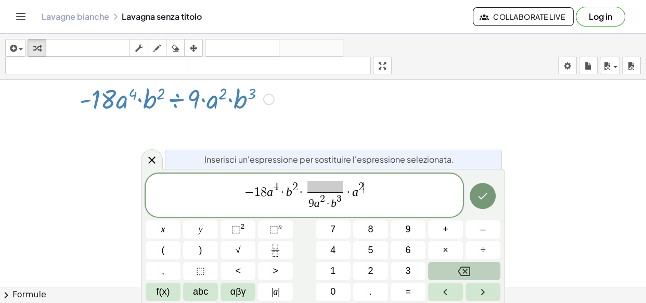
click at [472, 272] on button "Backspace" at bounding box center [464, 271] width 72 height 18
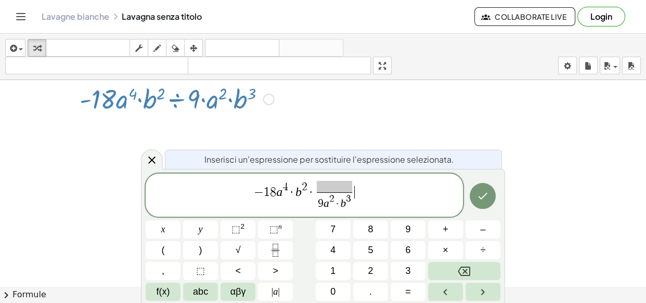
click at [320, 187] on span at bounding box center [335, 186] width 36 height 11
click at [199, 291] on span "abc" at bounding box center [200, 292] width 15 height 14
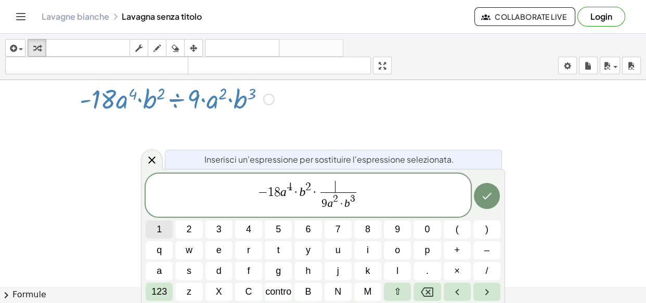
click at [156, 227] on button "1" at bounding box center [159, 229] width 27 height 18
click at [380, 228] on button "8" at bounding box center [367, 229] width 27 height 18
click at [166, 290] on font "123" at bounding box center [159, 292] width 16 height 10
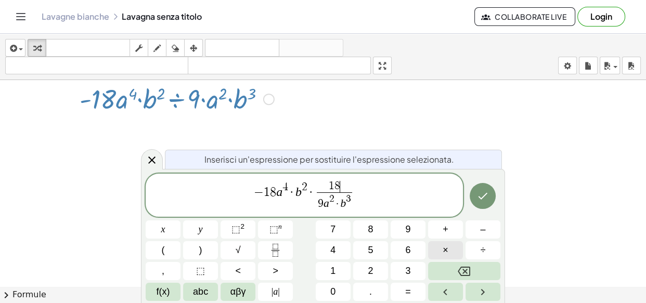
click at [451, 246] on button "×" at bounding box center [445, 250] width 35 height 18
click at [197, 288] on span "abc" at bounding box center [200, 292] width 15 height 14
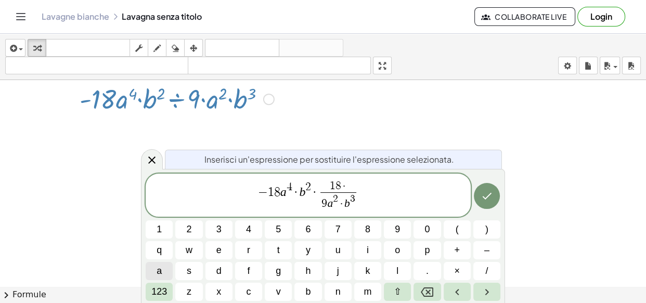
click at [164, 269] on button "a" at bounding box center [159, 271] width 27 height 18
click at [158, 292] on span "123" at bounding box center [159, 292] width 16 height 14
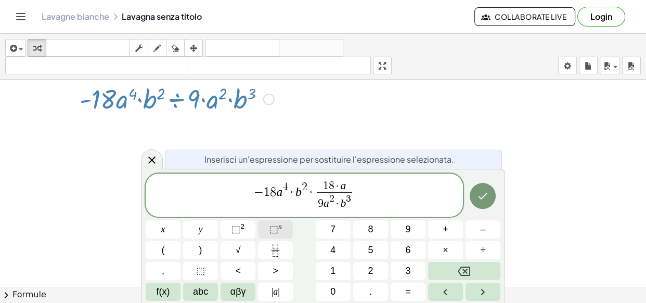
click at [272, 228] on span "⬚" at bounding box center [273, 229] width 9 height 10
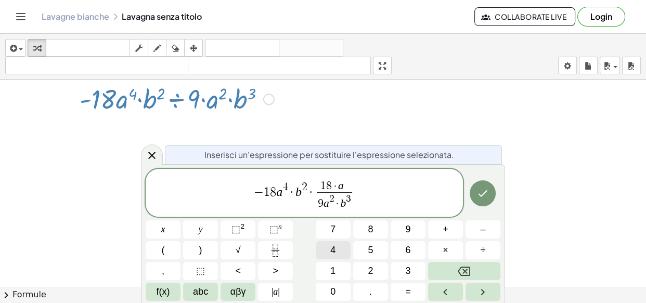
click at [339, 256] on button "4" at bounding box center [333, 250] width 35 height 18
click at [200, 289] on span "abc" at bounding box center [200, 292] width 15 height 14
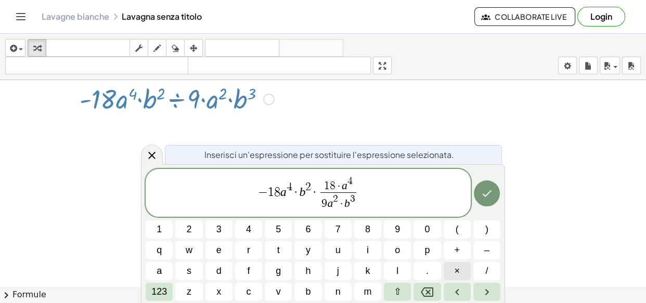
click at [450, 270] on button "×" at bounding box center [457, 271] width 27 height 18
click at [463, 271] on button "×" at bounding box center [457, 271] width 27 height 18
click at [483, 289] on icon "Freccia destra" at bounding box center [487, 292] width 12 height 12
click at [347, 188] on span "1 8 · a 4 b" at bounding box center [338, 184] width 36 height 16
click at [347, 188] on span "1 8 · a 4 ​ b" at bounding box center [338, 184] width 36 height 16
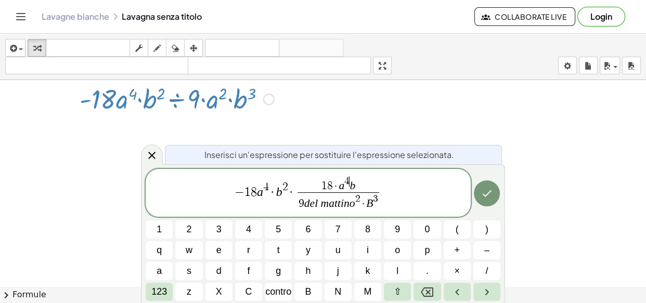
click at [354, 204] on font "del mattino" at bounding box center [329, 203] width 51 height 12
click at [359, 207] on span "9 del mattino 2 ​ · B 3" at bounding box center [338, 201] width 82 height 19
click at [359, 206] on span "9 del mattino 2 ​ · B 3" at bounding box center [338, 201] width 82 height 19
click at [393, 226] on button "9" at bounding box center [397, 229] width 27 height 18
click at [349, 204] on span "9 ​ · B 3" at bounding box center [338, 201] width 36 height 19
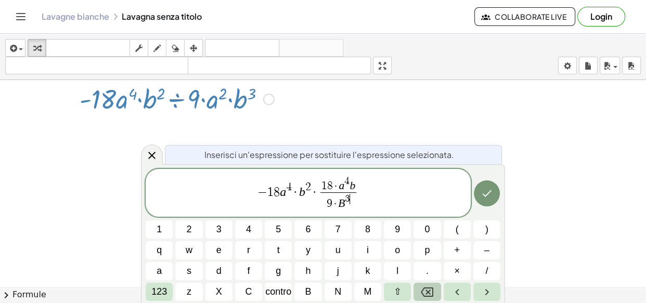
click at [425, 289] on icon "Backspace" at bounding box center [427, 292] width 12 height 12
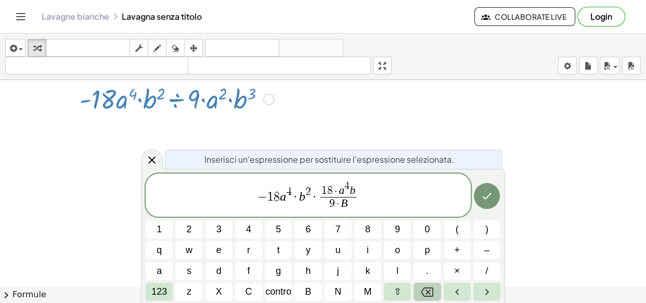
click at [424, 290] on icon "Backspace" at bounding box center [427, 292] width 12 height 12
click at [156, 289] on font "123" at bounding box center [159, 292] width 16 height 10
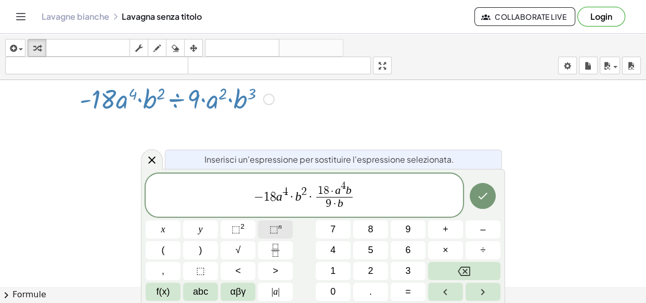
click at [274, 230] on span "⬚" at bounding box center [273, 229] width 9 height 10
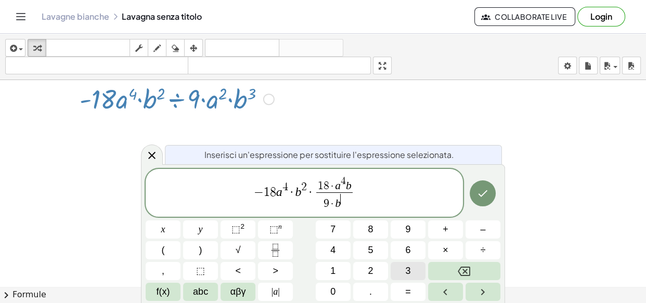
click at [401, 265] on button "3" at bounding box center [408, 271] width 35 height 18
click at [440, 291] on icon "Left arrow" at bounding box center [445, 292] width 12 height 12
click at [210, 289] on button "abc" at bounding box center [200, 292] width 35 height 18
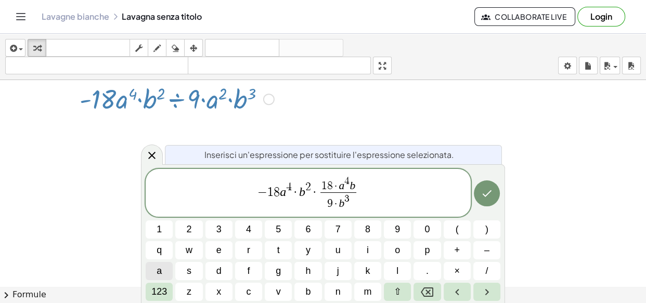
click at [159, 270] on span "a" at bounding box center [159, 271] width 5 height 14
click at [163, 290] on span "123" at bounding box center [159, 292] width 16 height 14
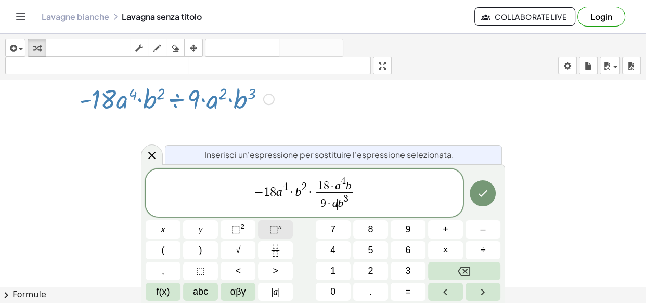
click at [274, 228] on span "⬚" at bounding box center [273, 229] width 9 height 10
click at [369, 272] on span "2" at bounding box center [370, 271] width 5 height 14
click at [473, 290] on button "Right arrow" at bounding box center [482, 292] width 35 height 18
click at [444, 250] on span "×" at bounding box center [446, 250] width 6 height 14
click at [344, 187] on span "1 8 · a 4 b" at bounding box center [335, 184] width 42 height 16
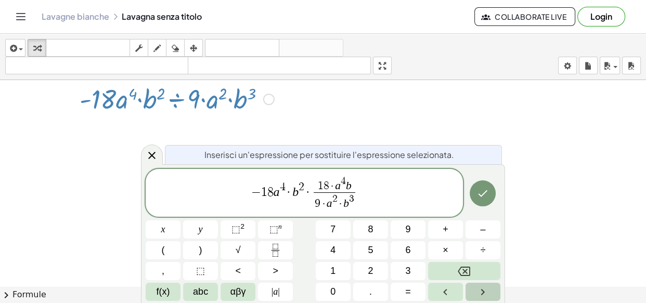
click at [476, 287] on icon "Right arrow" at bounding box center [482, 292] width 12 height 12
click at [444, 250] on span "×" at bounding box center [446, 250] width 6 height 14
click at [354, 187] on span "1 8 · a 4 · b ​" at bounding box center [334, 184] width 42 height 16
click at [277, 221] on button "⬚ n" at bounding box center [275, 229] width 35 height 18
click at [406, 264] on span "3" at bounding box center [407, 271] width 5 height 14
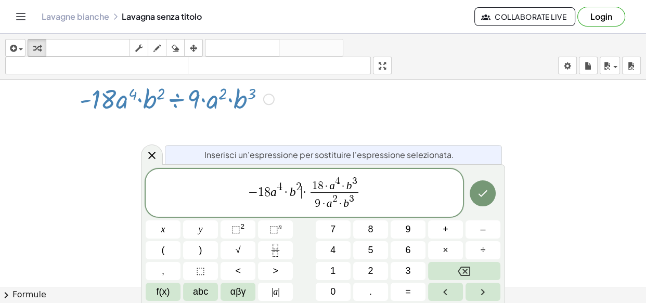
click at [304, 192] on span "·" at bounding box center [305, 192] width 7 height 12
click at [354, 192] on span "1 8 · a 4 · b 3" at bounding box center [333, 184] width 47 height 16
click at [359, 182] on span "1 8 · a 4 · b ​ 3 9 · a 2 · b 3 ​" at bounding box center [334, 193] width 52 height 35
click at [360, 188] on span "− 1 8 a 4 · b 2 · 1 8 · a 4 · b 3 9 · a 2 · b 3 ​ ​" at bounding box center [304, 193] width 317 height 37
click at [353, 183] on span "3" at bounding box center [354, 181] width 5 height 10
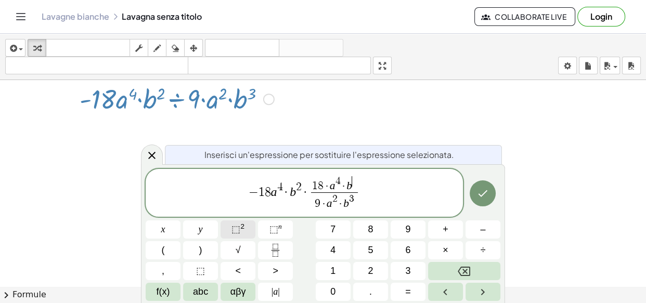
click at [243, 230] on span "⬚ 2" at bounding box center [237, 230] width 13 height 14
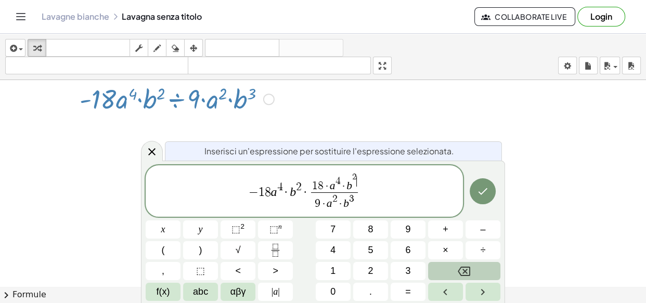
click at [483, 270] on button "Backspace" at bounding box center [464, 271] width 72 height 18
click at [476, 269] on button "Backspace" at bounding box center [464, 271] width 72 height 18
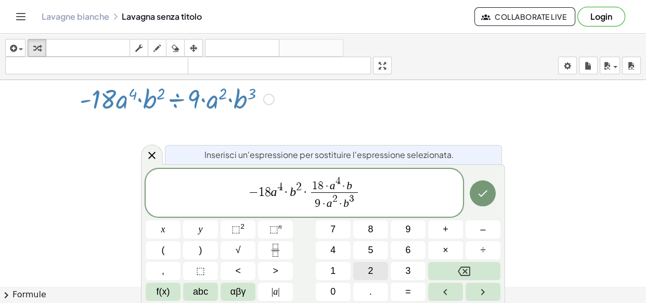
click at [366, 274] on button "2" at bounding box center [370, 271] width 35 height 18
click at [453, 294] on button "Left arrow" at bounding box center [445, 292] width 35 height 18
click at [451, 294] on button "Left arrow" at bounding box center [445, 292] width 35 height 18
click at [451, 294] on icon "Left arrow" at bounding box center [445, 292] width 12 height 12
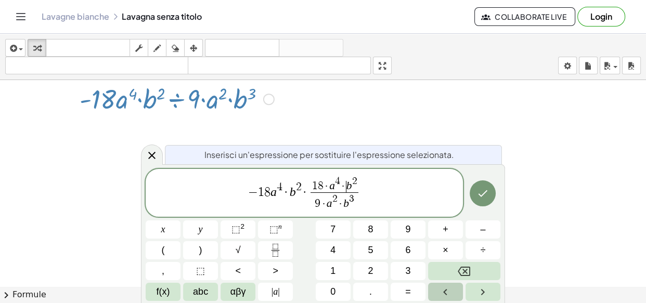
click at [451, 294] on icon "Left arrow" at bounding box center [445, 292] width 12 height 12
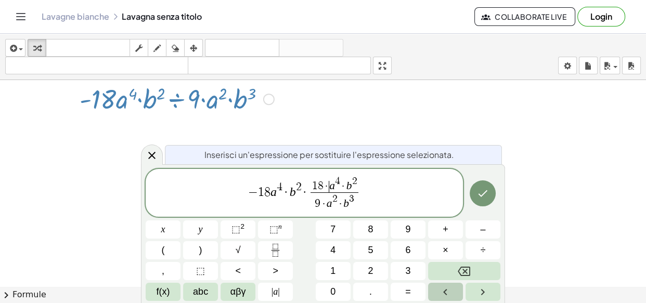
click at [451, 294] on icon "Left arrow" at bounding box center [445, 292] width 12 height 12
click at [463, 269] on icon "Backspace" at bounding box center [464, 271] width 12 height 9
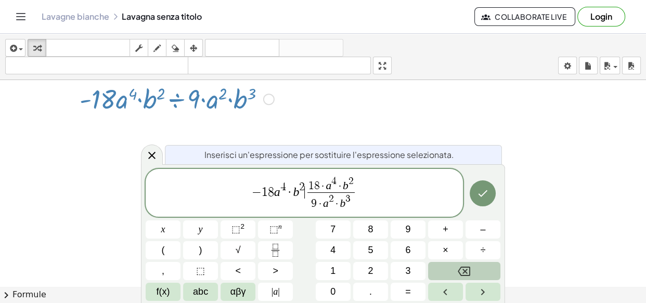
click at [463, 269] on icon "Backspace" at bounding box center [464, 271] width 12 height 9
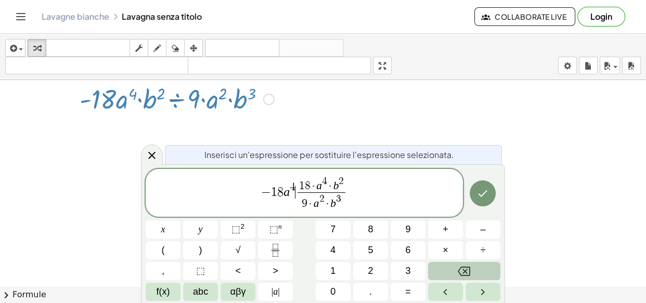
click at [463, 269] on icon "Backspace" at bounding box center [464, 271] width 12 height 9
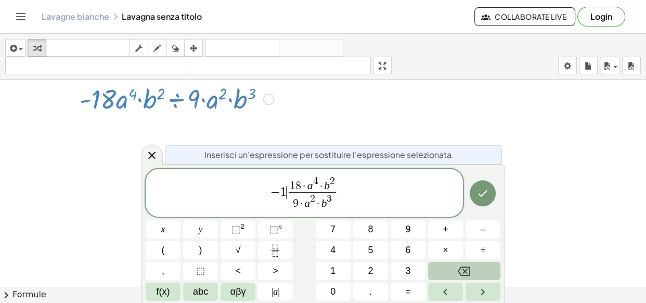
click at [463, 269] on icon "Backspace" at bounding box center [464, 271] width 12 height 9
click at [489, 194] on button "Fatto" at bounding box center [483, 193] width 26 height 26
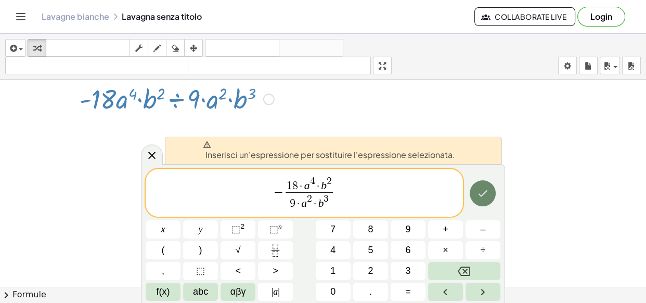
click at [488, 197] on icon "Fatto" at bounding box center [482, 193] width 12 height 12
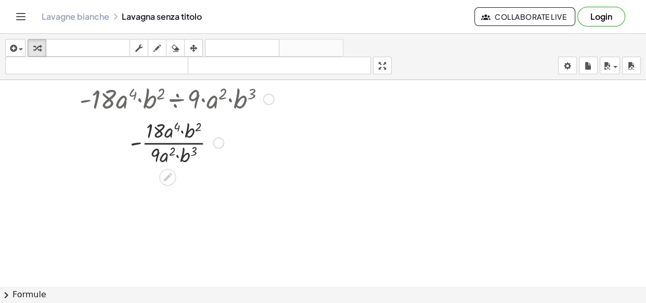
scroll to position [7509, 0]
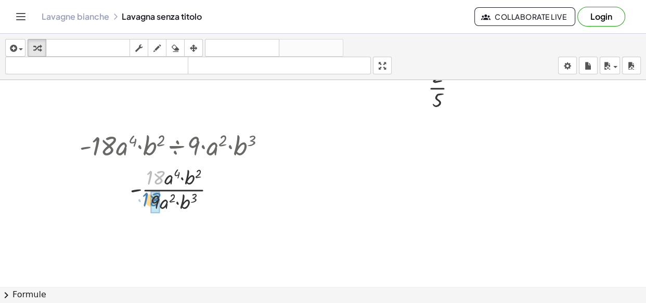
drag, startPoint x: 152, startPoint y: 174, endPoint x: 148, endPoint y: 196, distance: 22.2
click at [148, 196] on div at bounding box center [176, 189] width 205 height 52
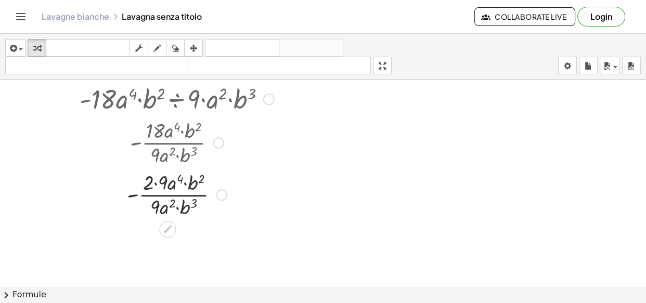
scroll to position [7556, 0]
drag, startPoint x: 165, startPoint y: 177, endPoint x: 158, endPoint y: 198, distance: 22.5
drag, startPoint x: 159, startPoint y: 207, endPoint x: 165, endPoint y: 207, distance: 6.2
click at [165, 207] on div at bounding box center [176, 194] width 205 height 52
drag, startPoint x: 155, startPoint y: 211, endPoint x: 162, endPoint y: 188, distance: 23.7
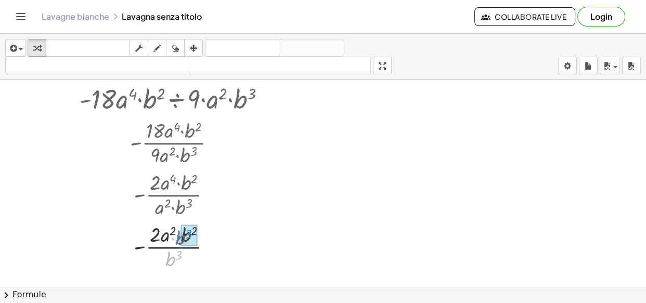
drag, startPoint x: 172, startPoint y: 256, endPoint x: 182, endPoint y: 235, distance: 23.5
click at [199, 243] on div at bounding box center [176, 245] width 205 height 35
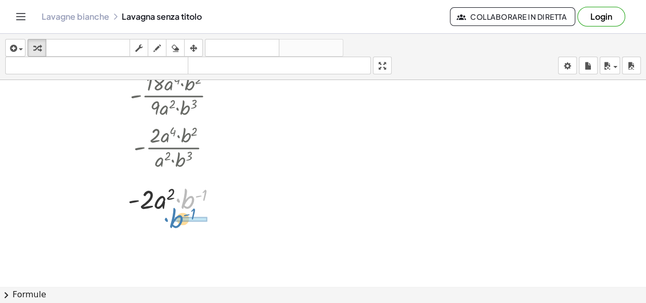
drag, startPoint x: 194, startPoint y: 200, endPoint x: 183, endPoint y: 218, distance: 22.2
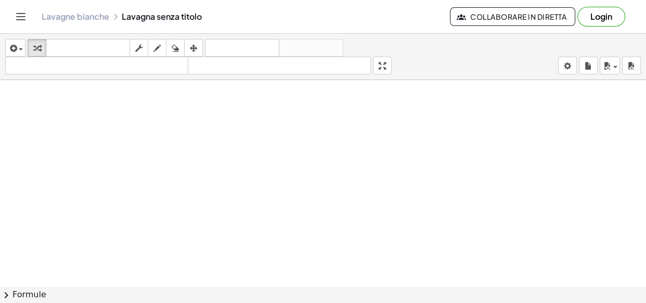
scroll to position [8265, 0]
click at [10, 53] on icon "button" at bounding box center [12, 48] width 9 height 12
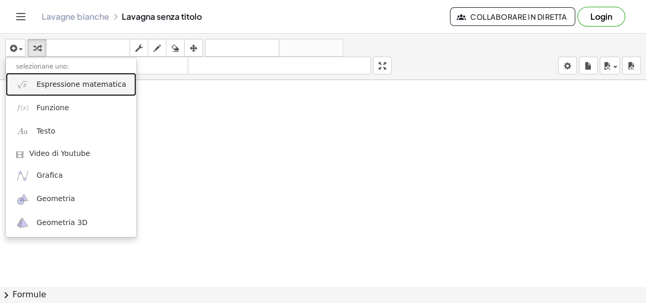
click at [55, 83] on font "Espressione matematica" at bounding box center [80, 84] width 89 height 8
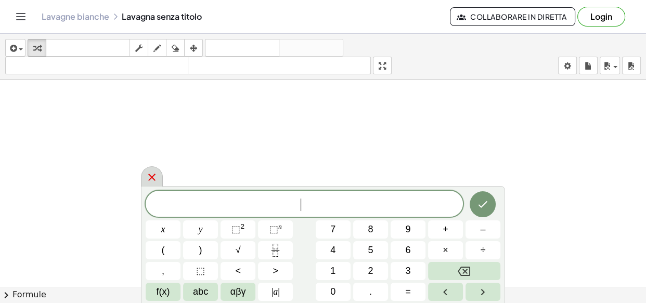
click at [145, 176] on div at bounding box center [152, 176] width 22 height 20
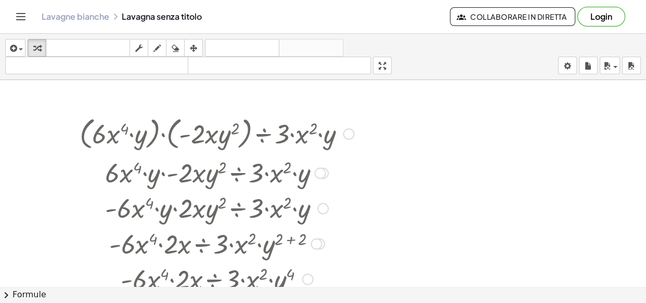
scroll to position [7840, 0]
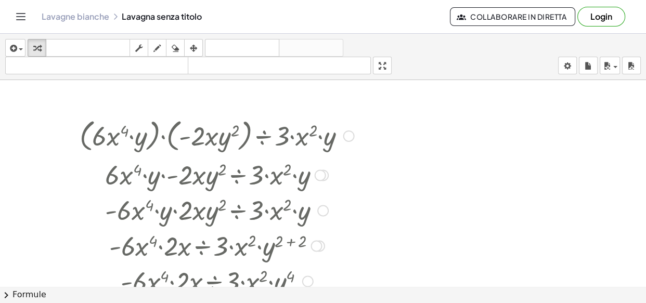
click at [346, 138] on div at bounding box center [348, 136] width 11 height 11
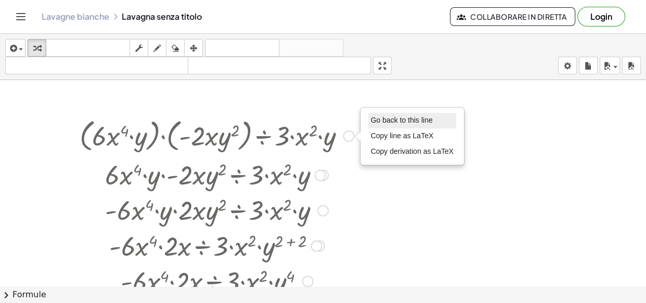
click at [369, 121] on li "Go back to this line" at bounding box center [412, 121] width 88 height 16
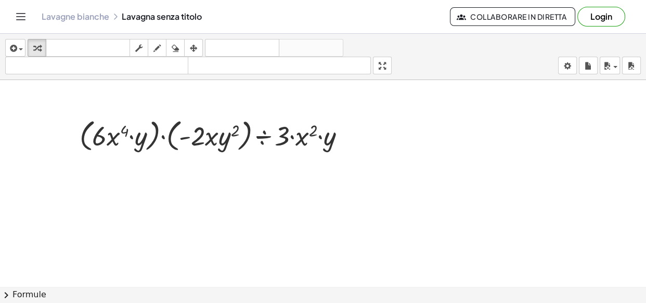
drag, startPoint x: 187, startPoint y: 137, endPoint x: 104, endPoint y: 137, distance: 83.2
click at [104, 137] on div at bounding box center [216, 135] width 285 height 40
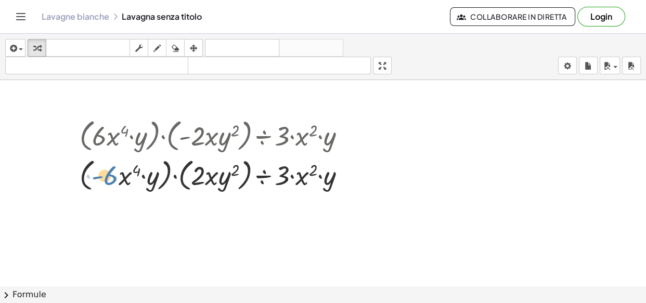
click at [97, 177] on div at bounding box center [216, 174] width 285 height 40
drag, startPoint x: 96, startPoint y: 178, endPoint x: 88, endPoint y: 182, distance: 9.3
click at [88, 182] on div at bounding box center [216, 174] width 285 height 40
click at [161, 184] on div at bounding box center [216, 174] width 285 height 40
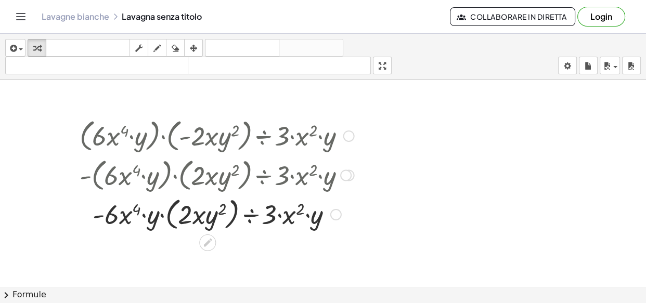
click at [168, 216] on div at bounding box center [216, 214] width 285 height 40
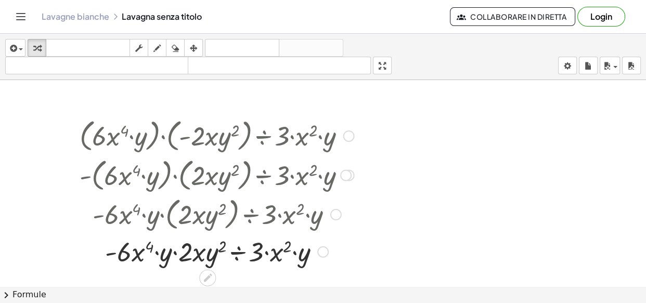
scroll to position [7887, 0]
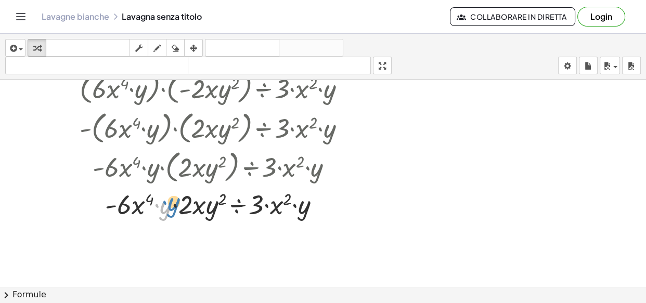
drag, startPoint x: 161, startPoint y: 210, endPoint x: 169, endPoint y: 206, distance: 8.4
click at [169, 206] on div at bounding box center [216, 203] width 285 height 35
drag, startPoint x: 182, startPoint y: 213, endPoint x: 124, endPoint y: 207, distance: 58.1
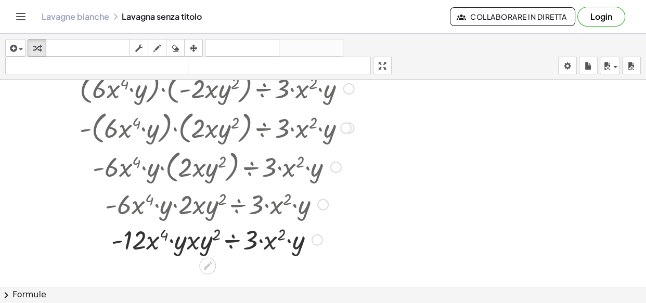
scroll to position [7935, 0]
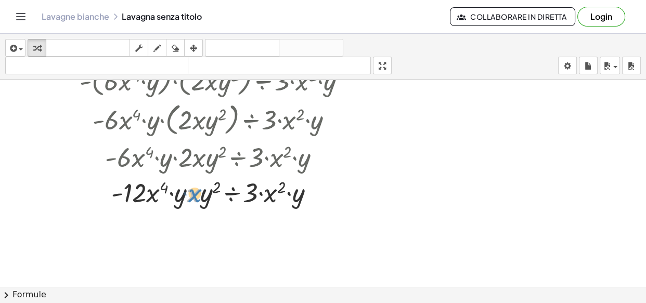
click at [193, 193] on div at bounding box center [216, 191] width 285 height 35
drag, startPoint x: 190, startPoint y: 193, endPoint x: 149, endPoint y: 191, distance: 40.6
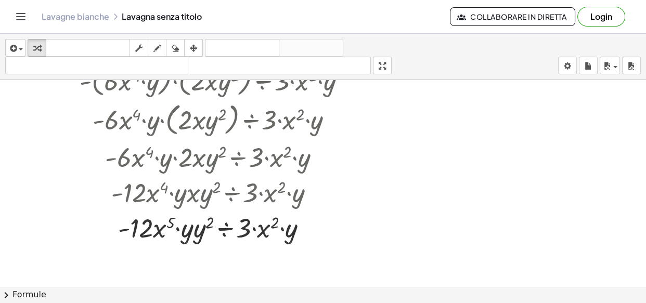
scroll to position [7982, 0]
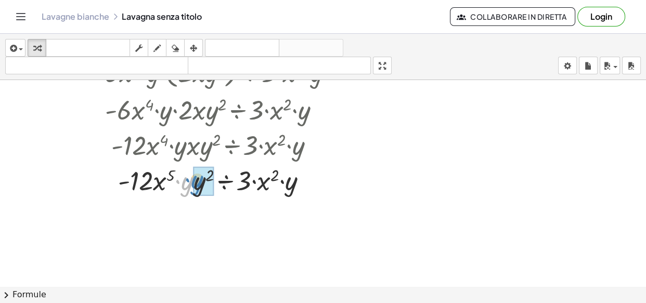
drag, startPoint x: 189, startPoint y: 177, endPoint x: 192, endPoint y: 171, distance: 7.0
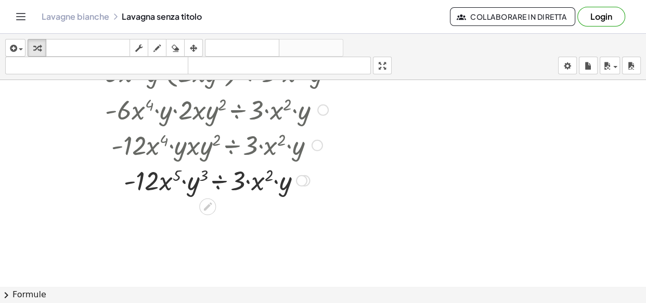
click at [221, 180] on div at bounding box center [216, 179] width 285 height 35
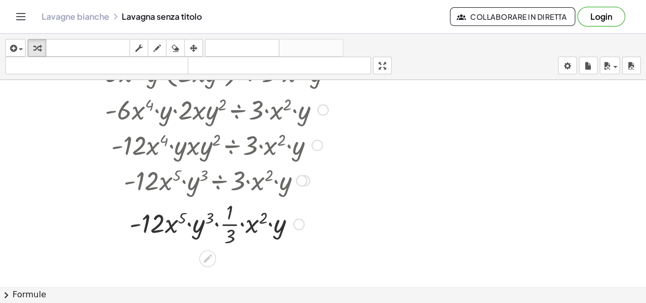
scroll to position [8029, 0]
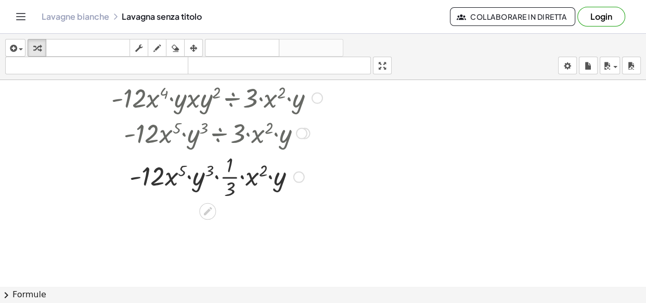
click at [238, 187] on div at bounding box center [216, 176] width 285 height 52
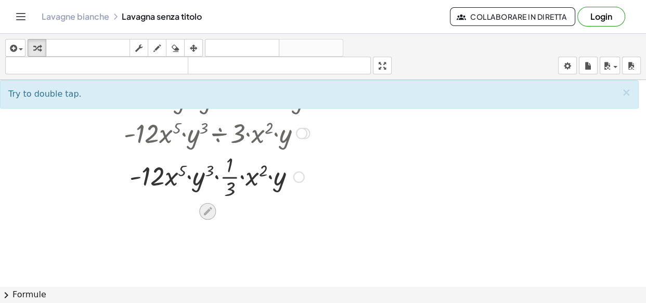
click at [209, 213] on icon at bounding box center [207, 211] width 11 height 11
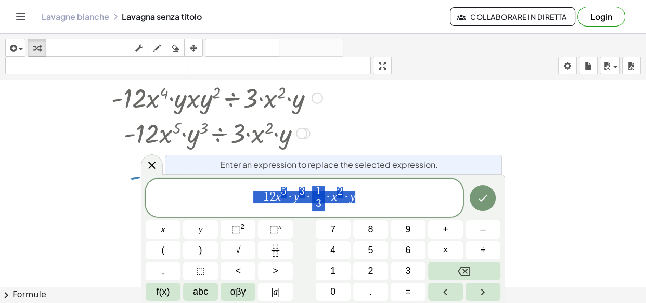
click at [332, 208] on span "− 1 2 x 5 · y 3 · 1 3 ​ · x 2 · y" at bounding box center [304, 199] width 317 height 28
click at [325, 204] on span "− 1 2 x 5 · y 3 · 1 3 ​ · ​ x 2 · y" at bounding box center [304, 199] width 317 height 28
click at [322, 207] on span "3" at bounding box center [318, 204] width 8 height 14
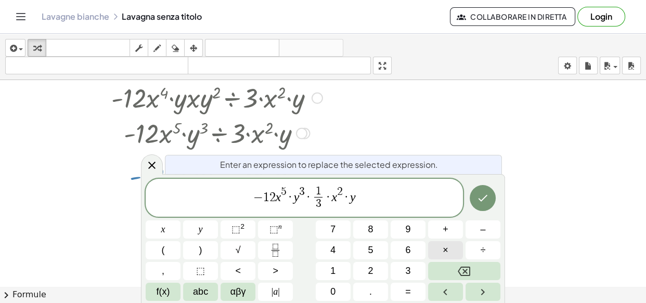
click at [442, 254] on button "×" at bounding box center [445, 250] width 35 height 18
click at [214, 295] on button "abc" at bounding box center [200, 292] width 35 height 18
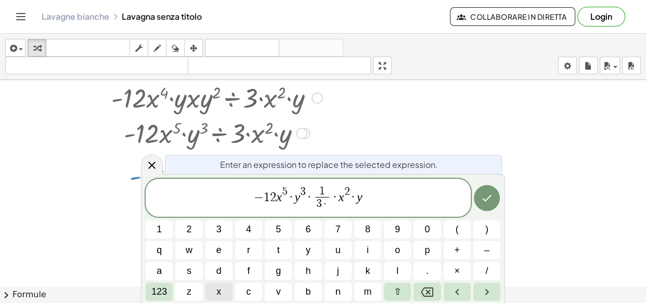
click at [222, 292] on button "x" at bounding box center [218, 292] width 27 height 18
click at [162, 293] on span "123" at bounding box center [159, 292] width 16 height 14
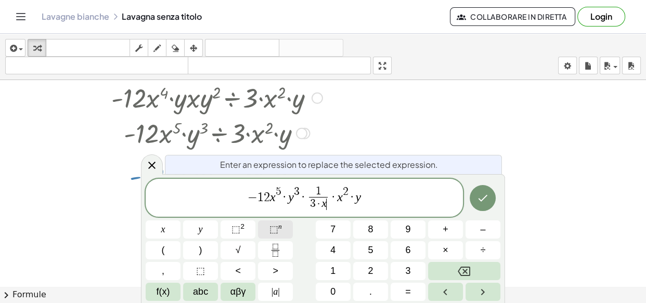
click at [287, 223] on button "⬚ n" at bounding box center [275, 229] width 35 height 18
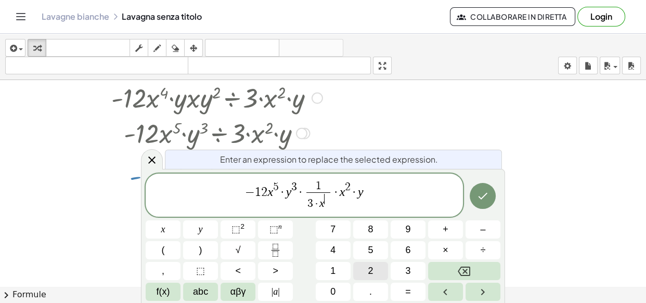
click at [377, 276] on button "2" at bounding box center [370, 271] width 35 height 18
click at [481, 293] on icon "Right arrow" at bounding box center [482, 292] width 12 height 12
click at [440, 250] on button "×" at bounding box center [445, 250] width 35 height 18
click at [209, 289] on button "abc" at bounding box center [200, 292] width 35 height 18
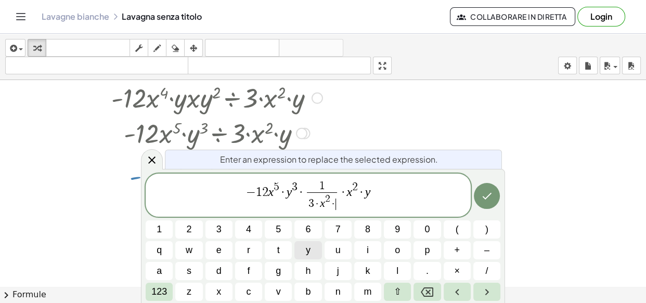
click at [307, 248] on span "y" at bounding box center [308, 250] width 5 height 14
click at [383, 194] on span "− 1 2 x 5 · y 3 · 1 3 · x 2 · y ​ · x 2 · y ​" at bounding box center [308, 196] width 325 height 32
click at [418, 287] on button "Backspace" at bounding box center [426, 292] width 27 height 18
click at [423, 286] on icon "Backspace" at bounding box center [427, 292] width 12 height 12
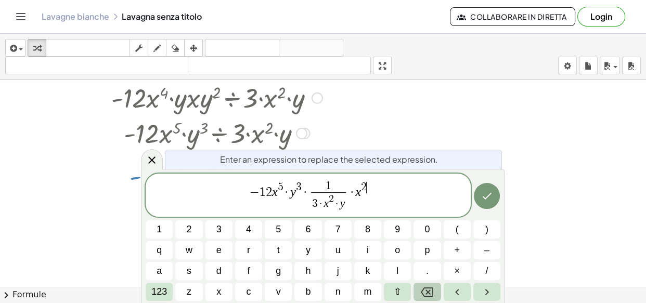
click at [423, 286] on icon "Backspace" at bounding box center [427, 292] width 12 height 12
click at [421, 283] on button "Backspace" at bounding box center [426, 292] width 27 height 18
click at [345, 186] on span "1" at bounding box center [337, 186] width 35 height 11
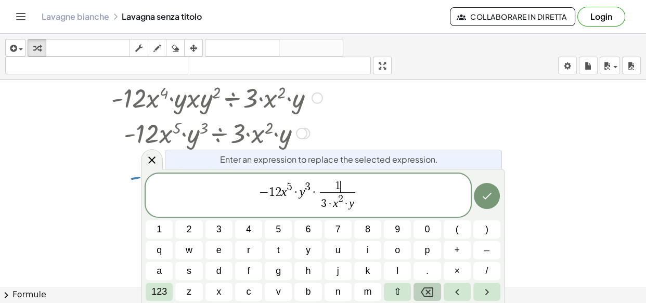
click at [432, 294] on icon "Backspace" at bounding box center [427, 292] width 12 height 12
click at [151, 285] on span "123" at bounding box center [159, 292] width 16 height 14
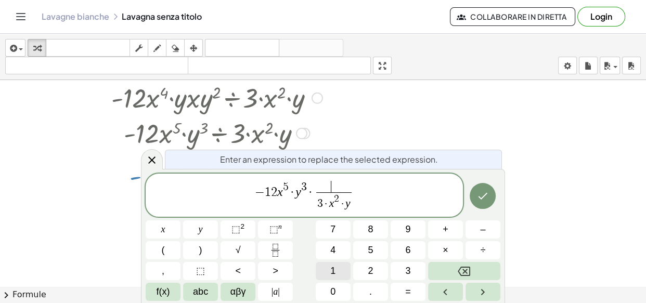
click at [324, 265] on button "1" at bounding box center [333, 271] width 35 height 18
click at [346, 267] on button "1" at bounding box center [333, 271] width 35 height 18
click at [451, 270] on button "Backspace" at bounding box center [464, 271] width 72 height 18
click at [368, 266] on span "2" at bounding box center [370, 271] width 5 height 14
click at [193, 290] on span "abc" at bounding box center [200, 292] width 15 height 14
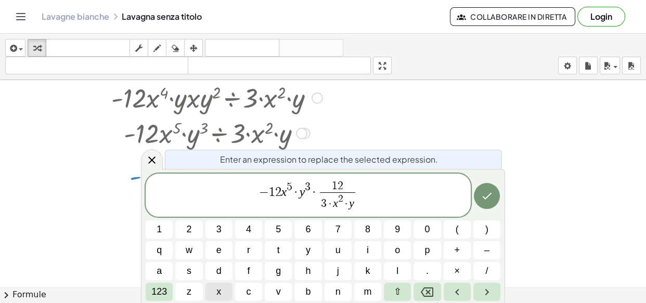
click at [228, 292] on button "x" at bounding box center [218, 292] width 27 height 18
click at [425, 284] on button "Backspace" at bounding box center [426, 292] width 27 height 18
click at [426, 269] on span "." at bounding box center [427, 271] width 3 height 14
click at [419, 291] on button "Backspace" at bounding box center [426, 292] width 27 height 18
click at [461, 267] on button "×" at bounding box center [457, 271] width 27 height 18
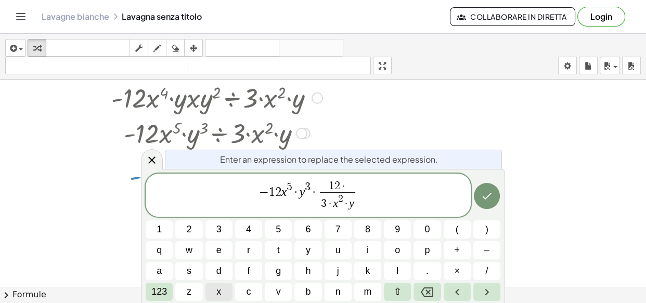
click at [218, 290] on span "x" at bounding box center [218, 292] width 5 height 14
click at [146, 289] on button "123" at bounding box center [159, 292] width 27 height 18
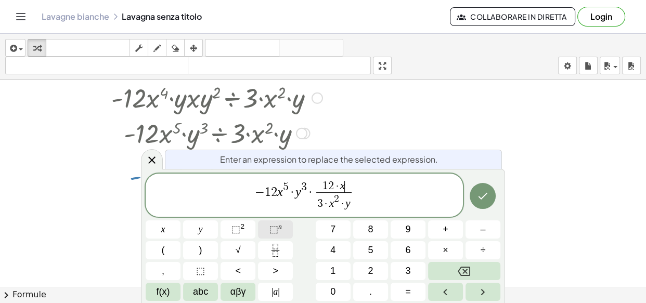
click at [267, 235] on button "⬚ n" at bounding box center [275, 229] width 35 height 18
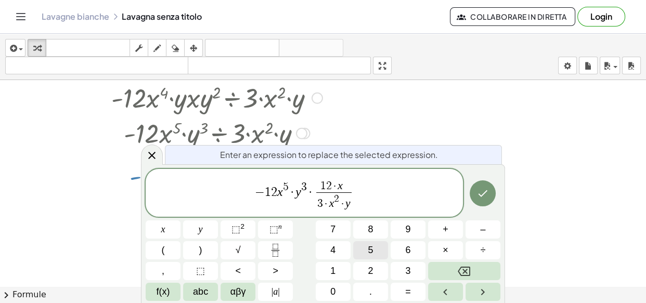
click at [369, 249] on span "5" at bounding box center [370, 250] width 5 height 14
click at [196, 290] on span "abc" at bounding box center [200, 292] width 15 height 14
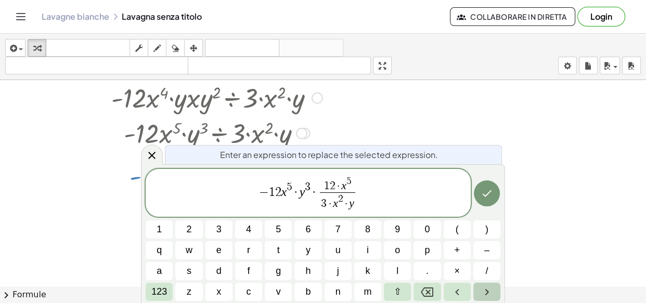
click at [488, 288] on icon "Right arrow" at bounding box center [487, 292] width 12 height 12
click at [446, 275] on button "×" at bounding box center [457, 271] width 27 height 18
click at [302, 251] on button "y" at bounding box center [307, 250] width 27 height 18
click at [156, 290] on span "123" at bounding box center [159, 292] width 16 height 14
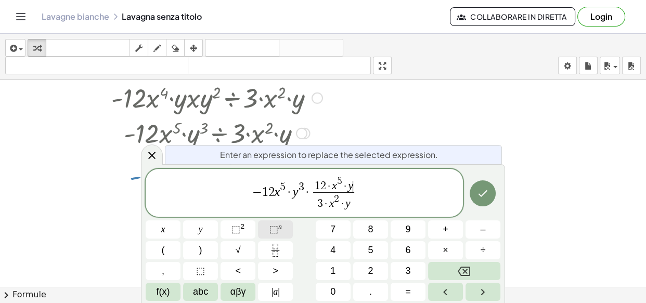
click at [274, 233] on span "⬚" at bounding box center [273, 229] width 9 height 10
click at [400, 274] on button "3" at bounding box center [408, 271] width 35 height 18
click at [358, 209] on span "1 2 · x 5 · y 3 3 · x 2 · y ​" at bounding box center [333, 193] width 50 height 35
click at [348, 210] on span "3 · x 2 · y" at bounding box center [333, 201] width 46 height 19
click at [307, 197] on span "− 1 2 x 5 · y 3 · 1 2 · x 5 · y 3 3 · x 2 · y ​ ​" at bounding box center [304, 193] width 317 height 37
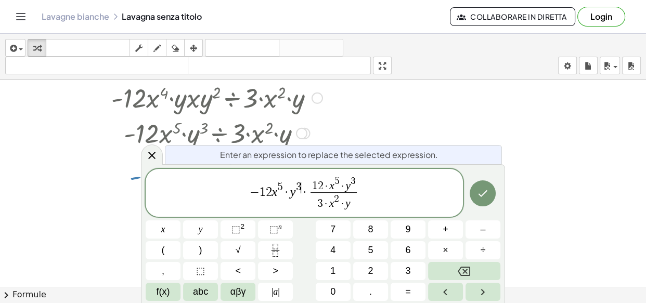
click at [300, 190] on span "3" at bounding box center [298, 186] width 6 height 11
click at [307, 196] on span "− 1 2 x 5 · y 3 ​ · 1 2 · x 5 · y 3 3 · x 2 · y ​" at bounding box center [304, 193] width 317 height 37
click at [451, 265] on button "Backspace" at bounding box center [464, 271] width 72 height 18
click at [449, 265] on button "Backspace" at bounding box center [464, 271] width 72 height 18
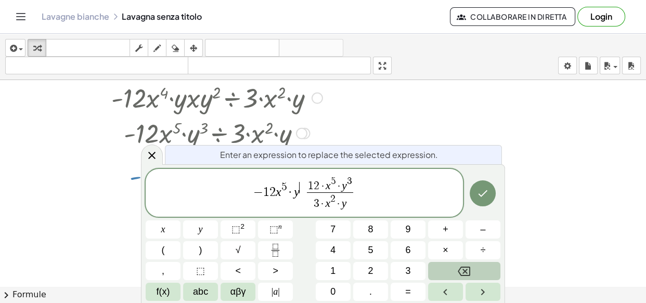
click at [449, 265] on button "Backspace" at bounding box center [464, 271] width 72 height 18
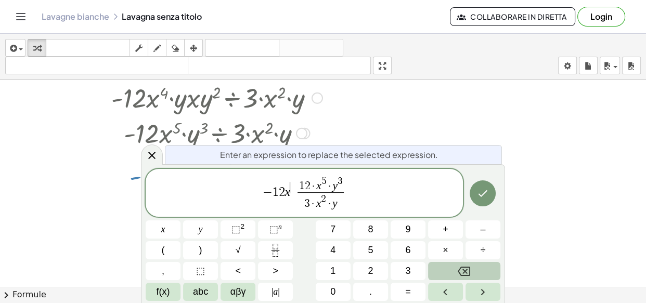
click at [449, 265] on button "Backspace" at bounding box center [464, 271] width 72 height 18
click at [442, 270] on button "Backspace" at bounding box center [464, 271] width 72 height 18
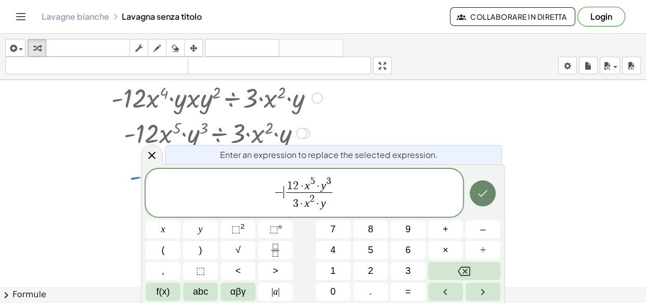
click at [478, 194] on icon "Fatto" at bounding box center [482, 193] width 9 height 7
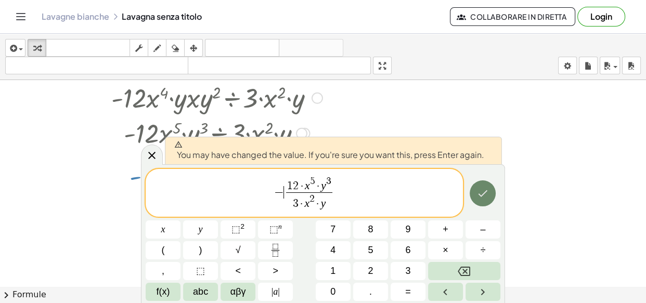
click at [486, 199] on icon "Fatto" at bounding box center [482, 193] width 12 height 12
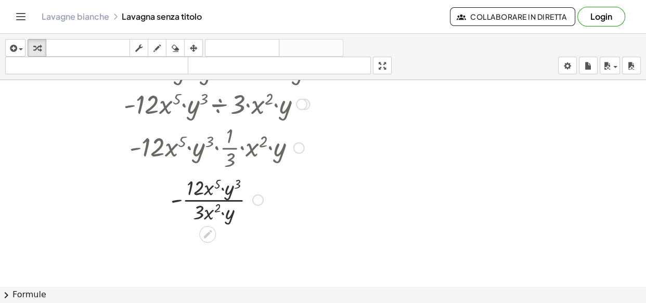
scroll to position [8106, 0]
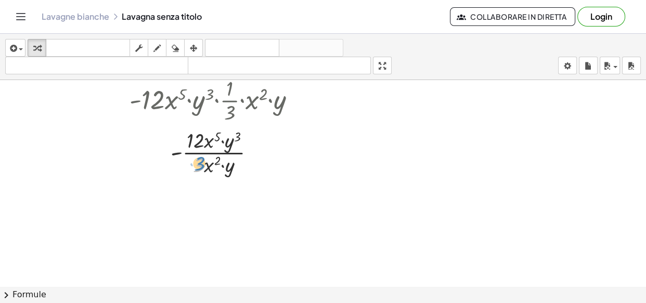
click at [200, 164] on div at bounding box center [216, 152] width 285 height 52
drag, startPoint x: 196, startPoint y: 133, endPoint x: 199, endPoint y: 154, distance: 21.5
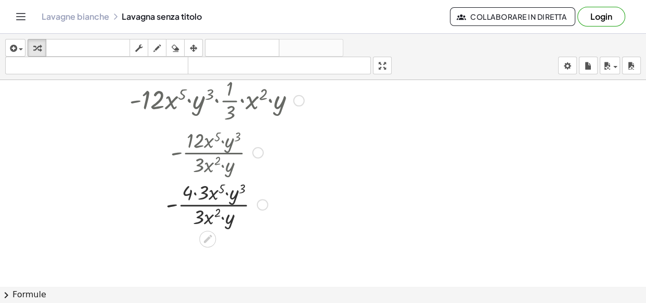
scroll to position [8153, 0]
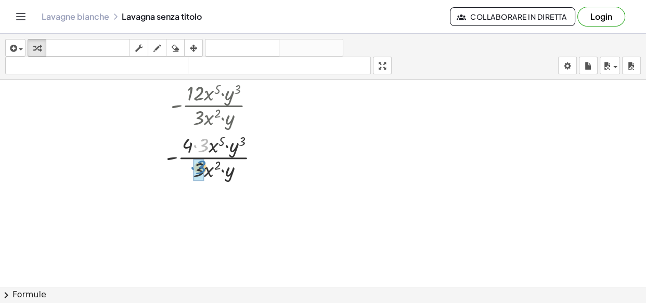
drag, startPoint x: 205, startPoint y: 145, endPoint x: 203, endPoint y: 166, distance: 22.0
drag, startPoint x: 204, startPoint y: 168, endPoint x: 202, endPoint y: 152, distance: 16.3
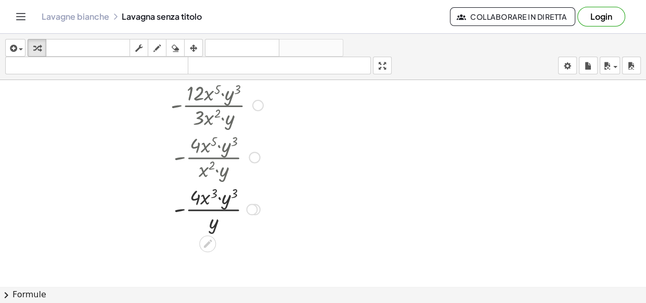
scroll to position [8200, 0]
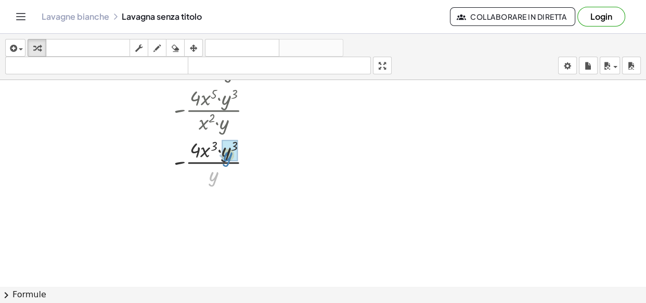
drag, startPoint x: 217, startPoint y: 178, endPoint x: 232, endPoint y: 153, distance: 28.9
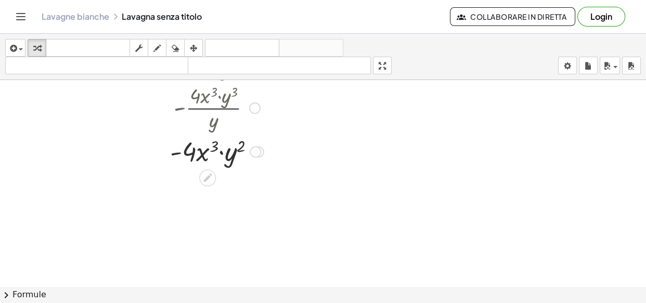
scroll to position [8218, 0]
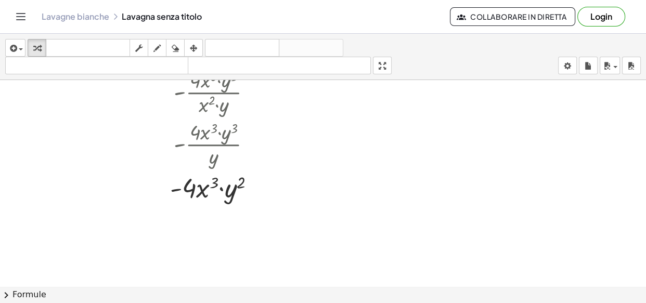
drag, startPoint x: 268, startPoint y: 316, endPoint x: 285, endPoint y: 296, distance: 25.8
click at [285, 296] on div "inserire selezionane uno: Espressione matematica Funzione Testo Video di Youtub…" at bounding box center [323, 168] width 646 height 269
drag, startPoint x: 255, startPoint y: 184, endPoint x: 227, endPoint y: 198, distance: 32.1
click at [255, 184] on div at bounding box center [255, 188] width 11 height 11
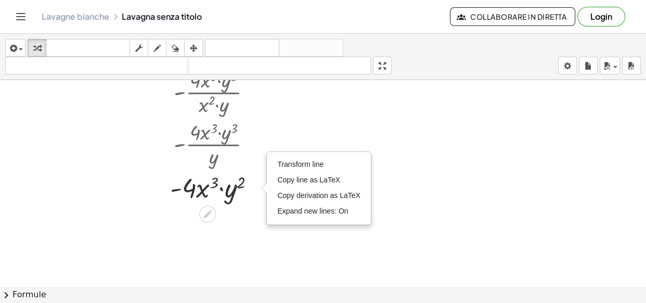
scroll to position [8265, 0]
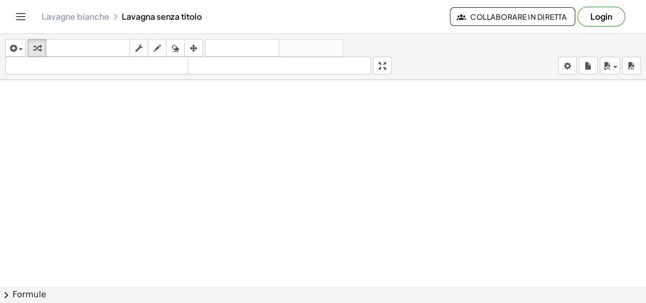
scroll to position [8472, 0]
click at [10, 46] on icon "button" at bounding box center [12, 48] width 9 height 12
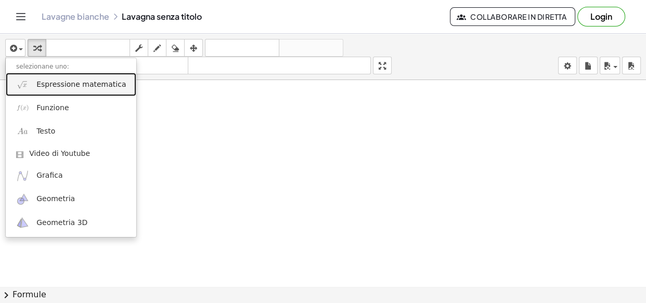
click at [40, 87] on font "Espressione matematica" at bounding box center [80, 84] width 89 height 8
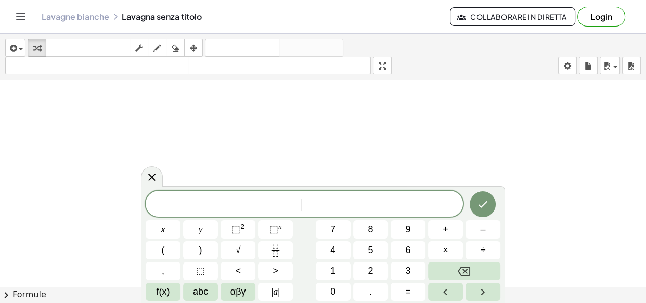
scroll to position [8519, 0]
click at [483, 226] on span "–" at bounding box center [482, 230] width 5 height 14
click at [343, 247] on button "4" at bounding box center [333, 250] width 35 height 18
click at [270, 230] on span "⬚" at bounding box center [273, 229] width 9 height 10
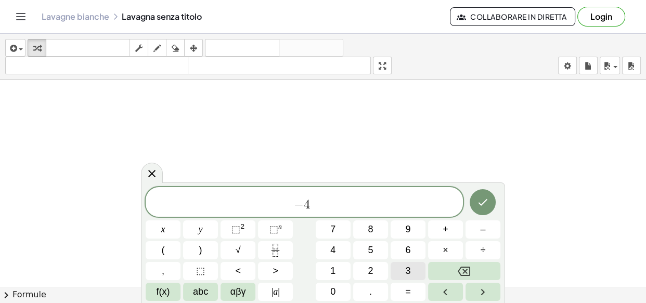
click at [404, 267] on button "3" at bounding box center [408, 271] width 35 height 18
click at [451, 274] on button "Backspace" at bounding box center [464, 271] width 72 height 18
click at [445, 295] on icon "Left arrow" at bounding box center [445, 292] width 12 height 12
click at [456, 271] on button "Backspace" at bounding box center [464, 271] width 72 height 18
click at [341, 251] on button "4" at bounding box center [333, 250] width 35 height 18
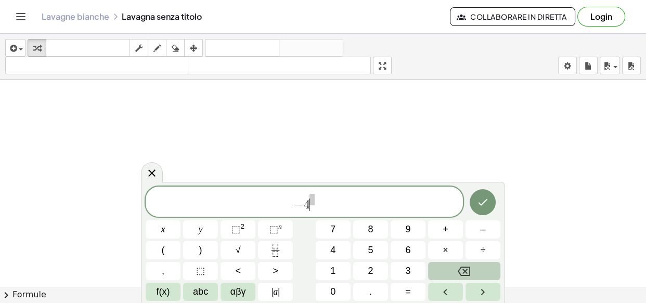
click at [455, 269] on button "Backspace" at bounding box center [464, 271] width 72 height 18
click at [278, 250] on icon "Fraction" at bounding box center [275, 250] width 13 height 13
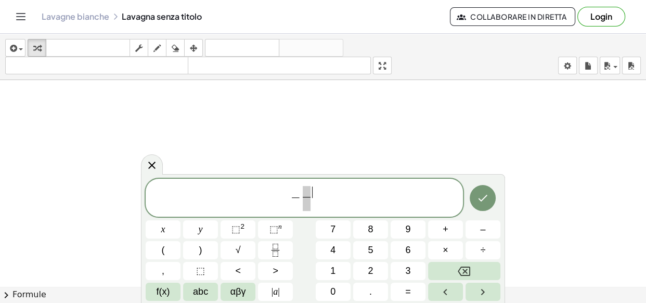
click at [317, 188] on span "​" at bounding box center [315, 192] width 5 height 11
click at [307, 194] on span at bounding box center [306, 191] width 7 height 11
click at [320, 191] on span "− ​ ​" at bounding box center [304, 199] width 317 height 28
click at [464, 270] on icon "Backspace" at bounding box center [464, 271] width 12 height 9
click at [307, 192] on span "​" at bounding box center [308, 191] width 7 height 11
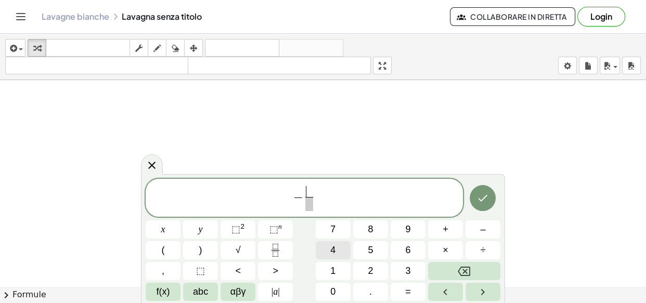
click at [335, 248] on button "4" at bounding box center [333, 250] width 35 height 18
click at [309, 210] on span at bounding box center [309, 204] width 8 height 14
click at [408, 272] on span "3" at bounding box center [407, 271] width 5 height 14
click at [320, 202] on span "− 4 3 ​ ​" at bounding box center [304, 199] width 317 height 28
click at [439, 250] on button "×" at bounding box center [445, 250] width 35 height 18
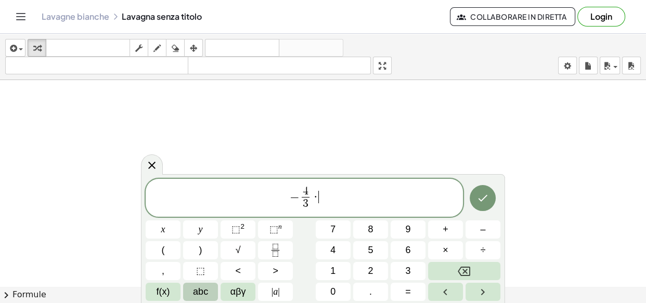
click at [194, 292] on span "abc" at bounding box center [200, 292] width 15 height 14
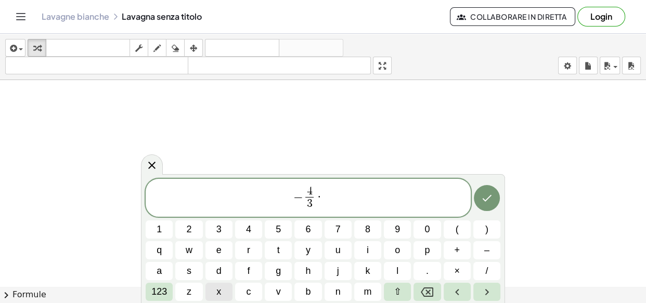
click at [214, 286] on button "x" at bounding box center [218, 292] width 27 height 18
click at [163, 292] on span "123" at bounding box center [159, 292] width 16 height 14
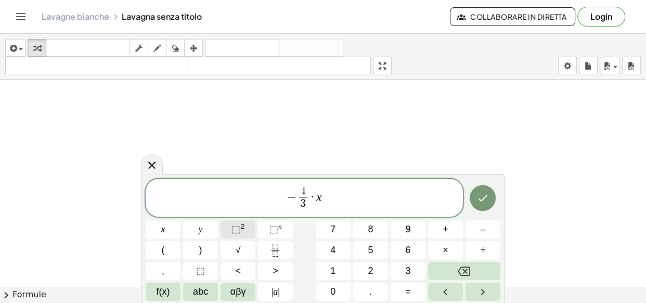
click at [243, 235] on span "⬚ 2" at bounding box center [237, 230] width 13 height 14
click at [446, 271] on button "Backspace" at bounding box center [464, 271] width 72 height 18
click at [414, 269] on button "3" at bounding box center [408, 271] width 35 height 18
click at [478, 297] on icon "Right arrow" at bounding box center [482, 292] width 12 height 12
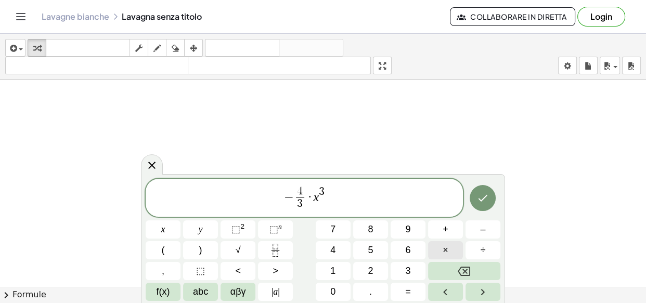
click at [434, 245] on button "×" at bounding box center [445, 250] width 35 height 18
click at [200, 288] on span "abc" at bounding box center [200, 292] width 15 height 14
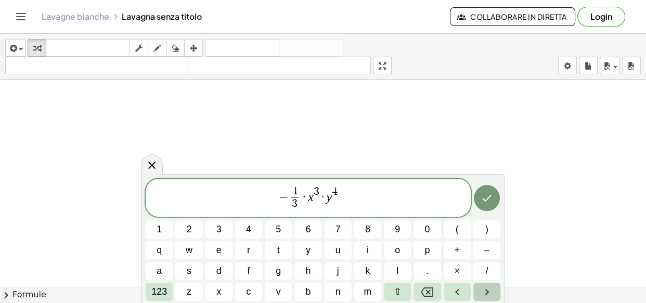
click at [474, 289] on button "Right arrow" at bounding box center [486, 292] width 27 height 18
click at [457, 276] on span "×" at bounding box center [457, 271] width 6 height 14
click at [156, 291] on span "123" at bounding box center [159, 292] width 16 height 14
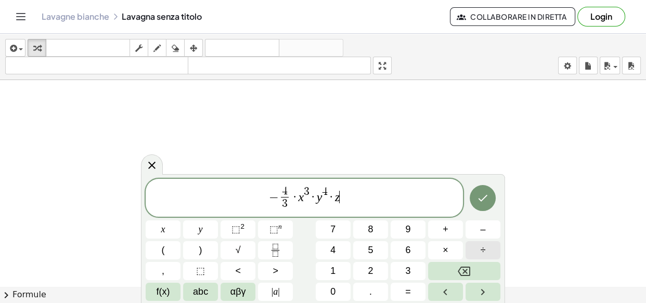
click at [478, 253] on button "÷" at bounding box center [482, 250] width 35 height 18
click at [279, 245] on icon "Fraction" at bounding box center [275, 250] width 13 height 13
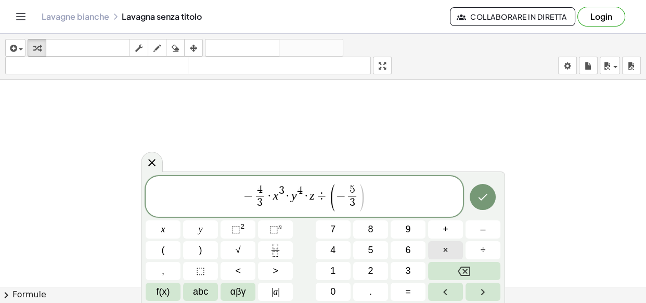
click at [437, 249] on button "×" at bounding box center [445, 250] width 35 height 18
click at [446, 251] on span "×" at bounding box center [446, 250] width 6 height 14
click at [197, 250] on button ")" at bounding box center [200, 250] width 35 height 18
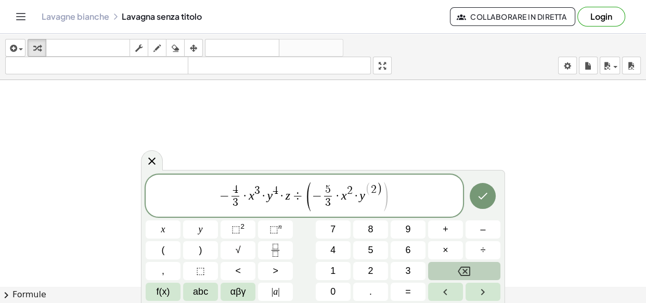
click at [474, 268] on button "Backspace" at bounding box center [464, 271] width 72 height 18
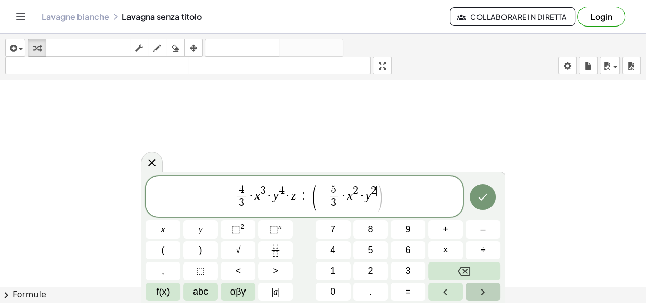
click at [485, 284] on button "Right arrow" at bounding box center [482, 292] width 35 height 18
click at [196, 252] on div "− 4 3 ​ · x 3 · y 4 · z ÷ ( − 5 3 ​ · x 2 · y 2 ​ ) x y ⬚ 2 ⬚ n 7 8 9 + – ( ) √…" at bounding box center [323, 238] width 355 height 125
click at [196, 251] on button ")" at bounding box center [200, 250] width 35 height 18
drag, startPoint x: 508, startPoint y: 179, endPoint x: 470, endPoint y: 202, distance: 43.9
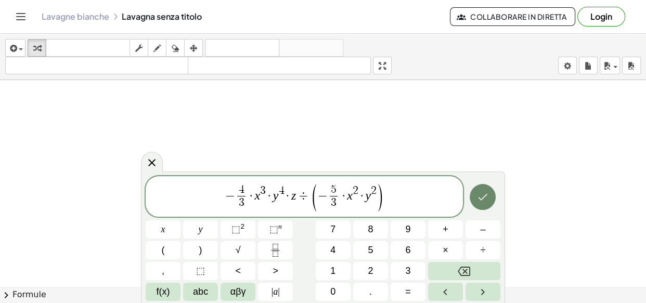
click at [492, 192] on button "Fatto" at bounding box center [483, 197] width 26 height 26
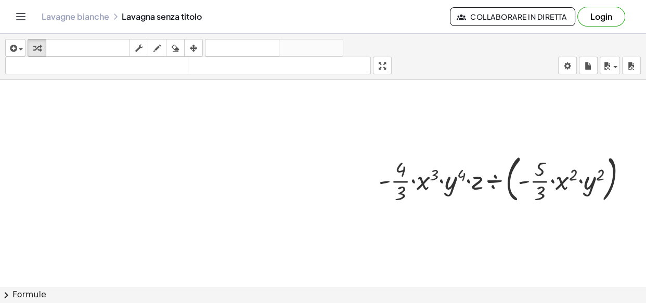
scroll to position [8661, 114]
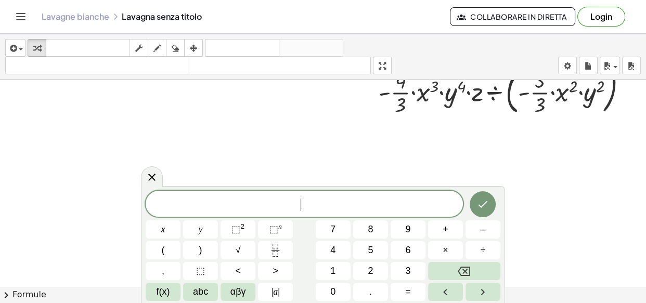
click at [503, 191] on body "Attività matematiche comprensibili Lavagne bianche Classi versione 1.30.2 | Pol…" at bounding box center [323, 151] width 646 height 303
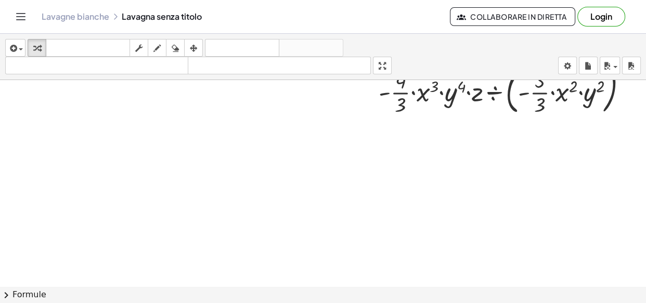
drag, startPoint x: 211, startPoint y: 288, endPoint x: 238, endPoint y: 284, distance: 26.8
click at [238, 284] on div "inserire selezionane uno: Espressione matematica Funzione Testo Video di Youtub…" at bounding box center [323, 168] width 646 height 269
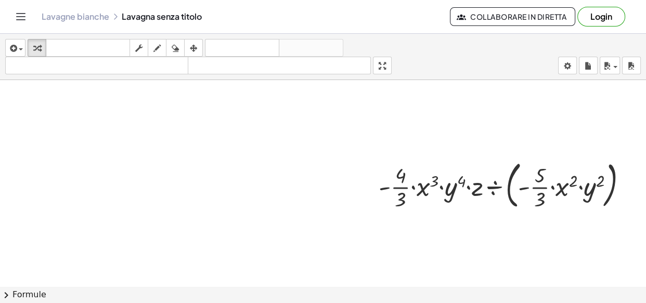
drag, startPoint x: 632, startPoint y: 231, endPoint x: 645, endPoint y: 268, distance: 39.1
click at [645, 255] on div "+ · 4 · x 2 + · 7 · x 2 · 11 · x 2 + · 3 · a · b − · 2 · a · b + · 5 · a · b + …" at bounding box center [323, 183] width 646 height 206
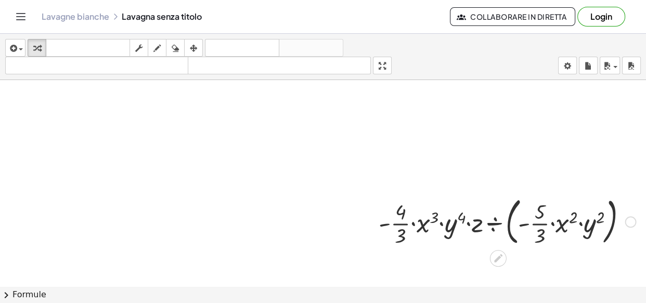
scroll to position [8575, 114]
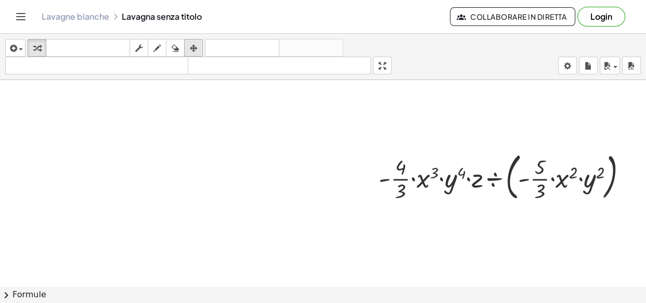
click at [191, 48] on icon "button" at bounding box center [193, 48] width 7 height 12
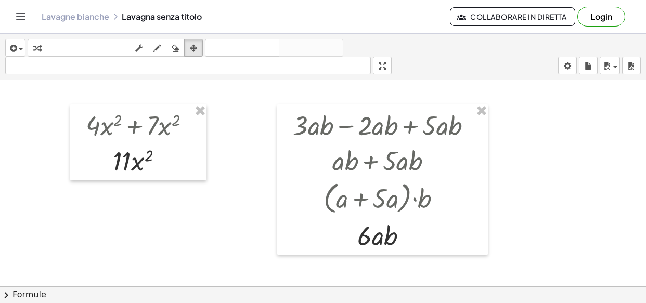
click at [41, 49] on div "button" at bounding box center [37, 48] width 14 height 12
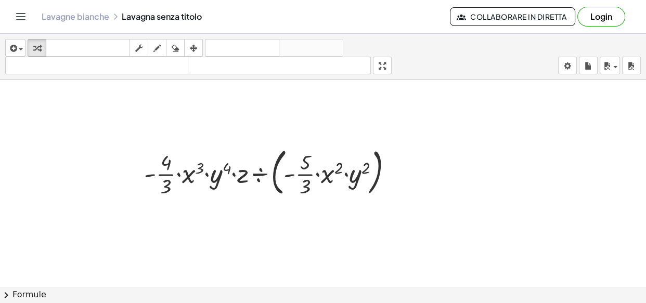
scroll to position [8622, 114]
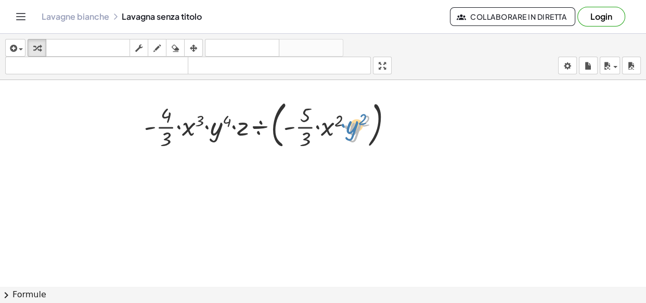
click at [347, 129] on div at bounding box center [272, 124] width 267 height 56
click at [272, 145] on div at bounding box center [272, 124] width 267 height 56
click at [269, 140] on div at bounding box center [272, 124] width 267 height 56
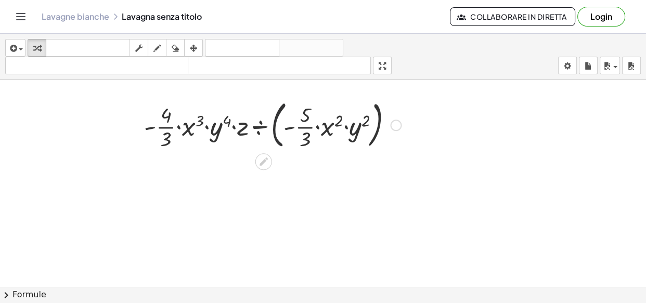
click at [269, 140] on div at bounding box center [272, 124] width 267 height 56
click at [372, 126] on div at bounding box center [272, 124] width 267 height 56
click at [372, 128] on div at bounding box center [272, 124] width 267 height 56
click at [373, 127] on div at bounding box center [272, 124] width 267 height 56
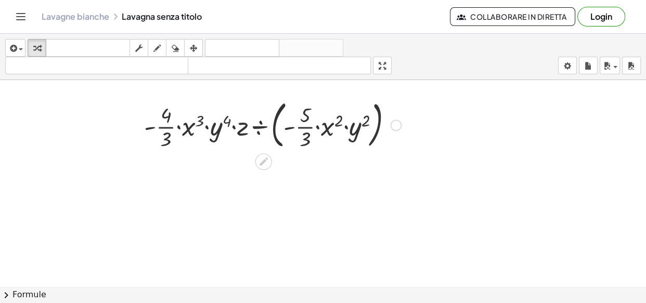
click at [373, 124] on div at bounding box center [272, 124] width 267 height 56
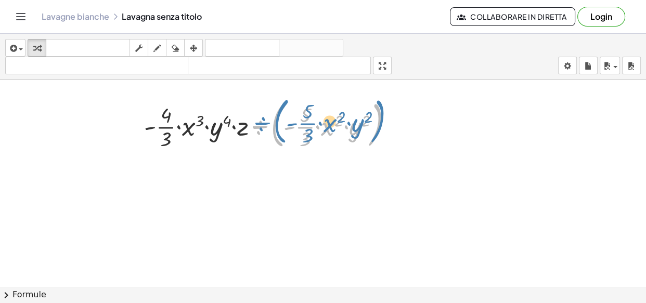
click at [374, 115] on div at bounding box center [272, 124] width 267 height 56
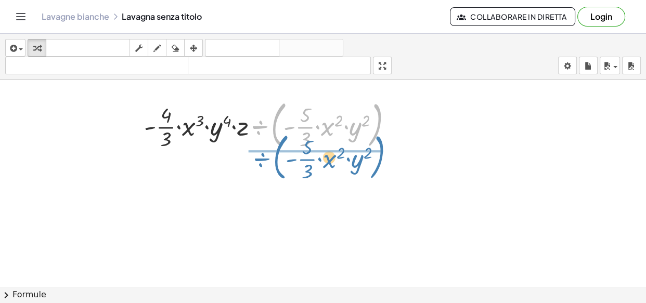
drag, startPoint x: 370, startPoint y: 132, endPoint x: 372, endPoint y: 164, distance: 32.3
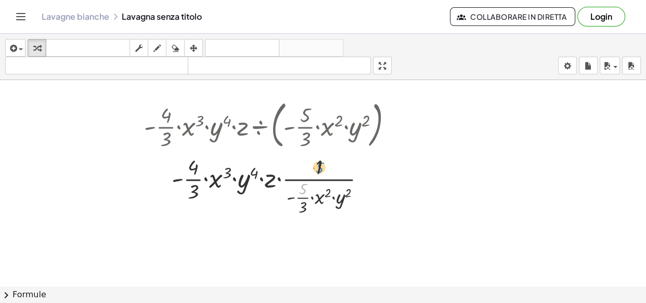
drag, startPoint x: 296, startPoint y: 192, endPoint x: 313, endPoint y: 171, distance: 27.0
click at [313, 171] on div at bounding box center [272, 184] width 267 height 64
drag, startPoint x: 285, startPoint y: 219, endPoint x: 261, endPoint y: 230, distance: 26.8
click at [261, 230] on icon at bounding box center [263, 225] width 11 height 11
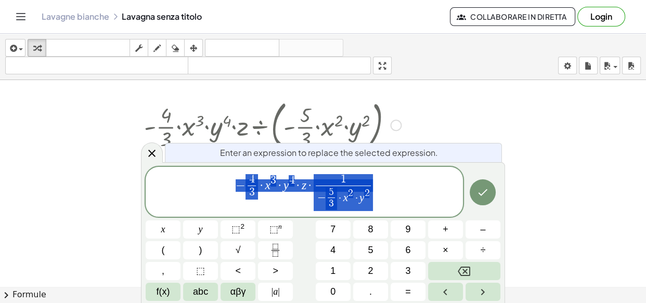
scroll to position [8630, 114]
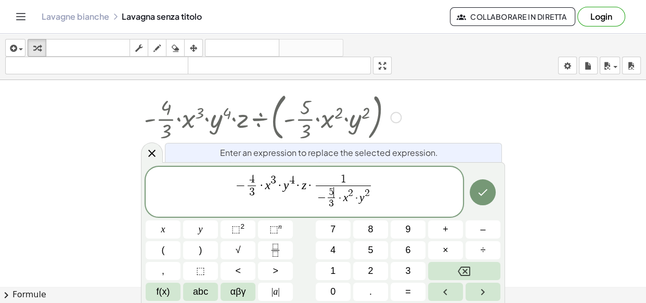
click at [333, 192] on span "5 ​" at bounding box center [331, 192] width 7 height 10
click at [343, 180] on span "1" at bounding box center [343, 179] width 6 height 11
click at [459, 267] on icon "Backspace" at bounding box center [464, 271] width 12 height 12
click at [379, 253] on button "5" at bounding box center [370, 250] width 35 height 18
click at [335, 194] on span "5 3 ​" at bounding box center [331, 198] width 11 height 23
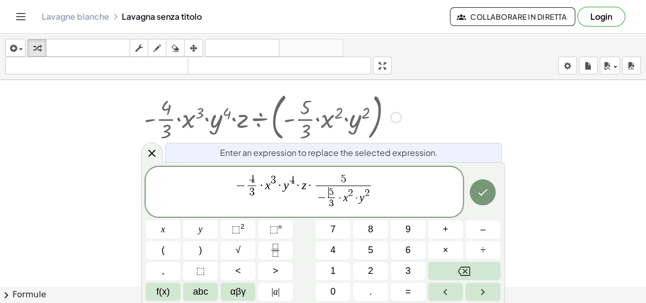
click at [330, 187] on span "5" at bounding box center [331, 192] width 5 height 10
click at [338, 196] on span "·" at bounding box center [340, 198] width 6 height 11
click at [334, 191] on span "5 3 ​" at bounding box center [331, 198] width 11 height 23
click at [330, 189] on span "5" at bounding box center [331, 192] width 5 height 10
click at [336, 196] on span "− ​ 5 3 ​ · x 2 · y 2" at bounding box center [343, 198] width 55 height 25
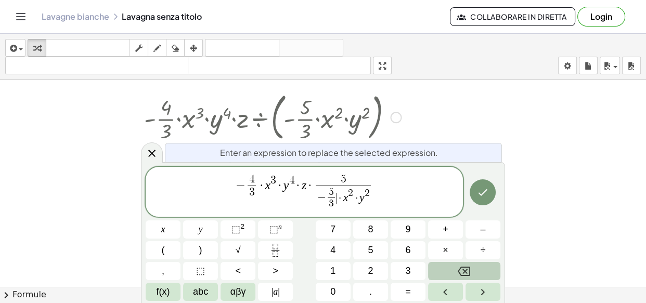
click at [447, 266] on button "Backspace" at bounding box center [464, 271] width 72 height 18
click at [331, 192] on span "5" at bounding box center [331, 192] width 5 height 10
click at [452, 262] on button "Backspace" at bounding box center [464, 271] width 72 height 18
click at [453, 263] on button "Backspace" at bounding box center [464, 271] width 72 height 18
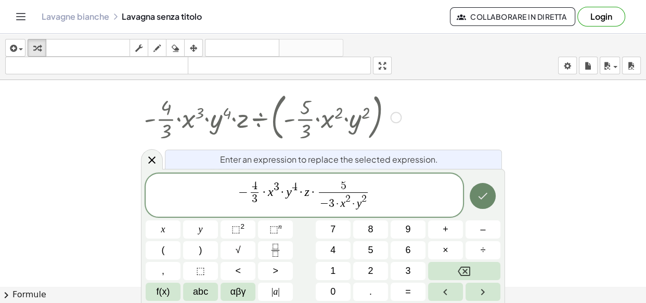
click at [475, 199] on button "Fatto" at bounding box center [483, 196] width 26 height 26
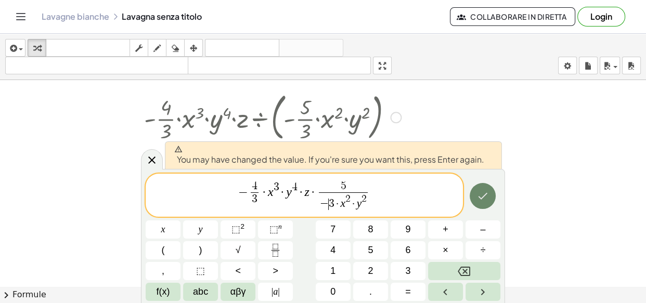
click at [476, 199] on button "Fatto" at bounding box center [483, 196] width 26 height 26
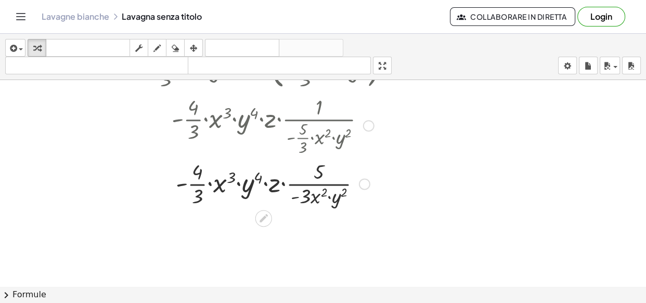
scroll to position [8686, 114]
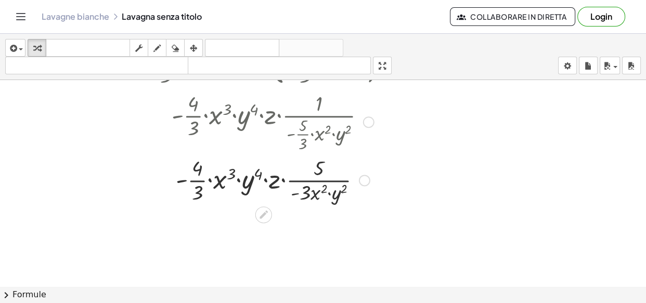
click at [363, 119] on div at bounding box center [368, 121] width 11 height 11
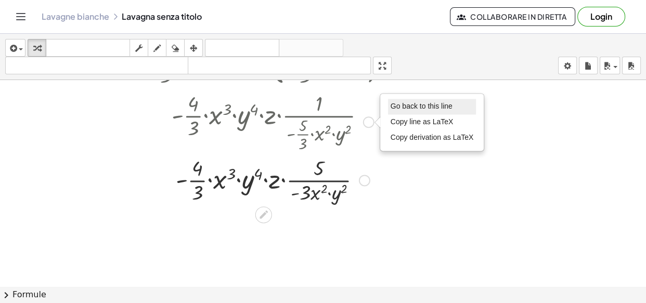
click at [392, 102] on span "Go back to this line" at bounding box center [422, 106] width 62 height 8
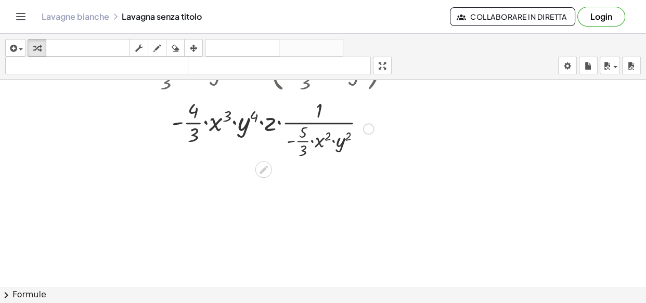
scroll to position [8638, 114]
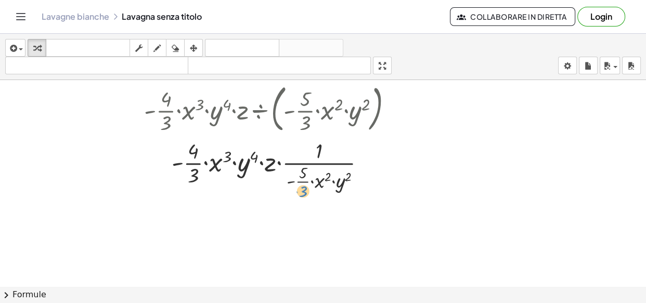
click at [296, 189] on div at bounding box center [272, 168] width 267 height 64
click at [259, 204] on icon at bounding box center [263, 209] width 11 height 11
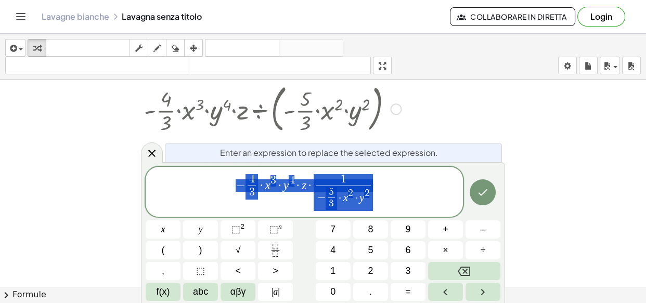
drag, startPoint x: 324, startPoint y: 205, endPoint x: 334, endPoint y: 204, distance: 10.4
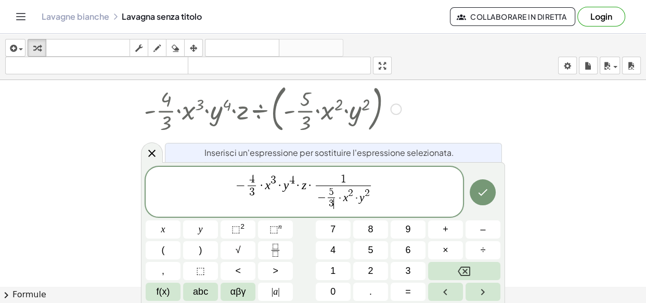
click at [478, 188] on icon "Fatto" at bounding box center [482, 192] width 12 height 12
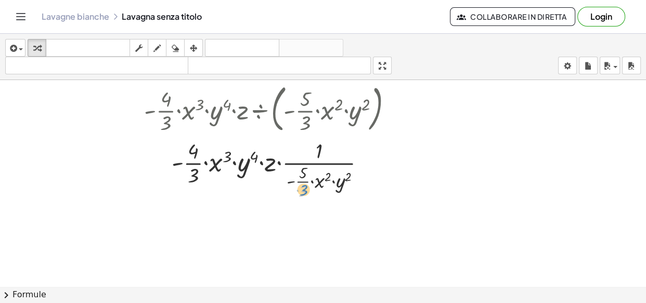
click at [296, 188] on div at bounding box center [272, 168] width 267 height 64
click at [264, 207] on div at bounding box center [263, 210] width 17 height 17
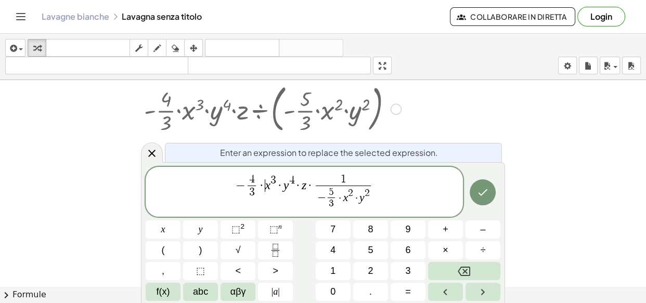
drag, startPoint x: 265, startPoint y: 205, endPoint x: 326, endPoint y: 208, distance: 60.4
click at [269, 205] on span "− 4 3 ​ · ​ x 3 · y 4 · z · 1 − 5 3 ​ · x 2 · y 2 ​" at bounding box center [304, 192] width 317 height 39
click at [334, 204] on span "5 3 ​" at bounding box center [331, 198] width 11 height 23
click at [461, 268] on icon "Backspace" at bounding box center [464, 271] width 12 height 12
click at [461, 267] on icon "Backspace" at bounding box center [464, 271] width 12 height 9
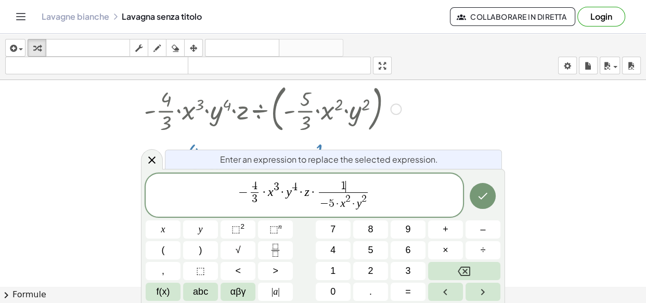
click at [351, 185] on span "1 ​" at bounding box center [343, 186] width 49 height 11
click at [479, 267] on button "Backspace" at bounding box center [464, 271] width 72 height 18
click at [403, 264] on button "3" at bounding box center [408, 271] width 35 height 18
click at [485, 202] on icon "Fatto" at bounding box center [482, 196] width 12 height 12
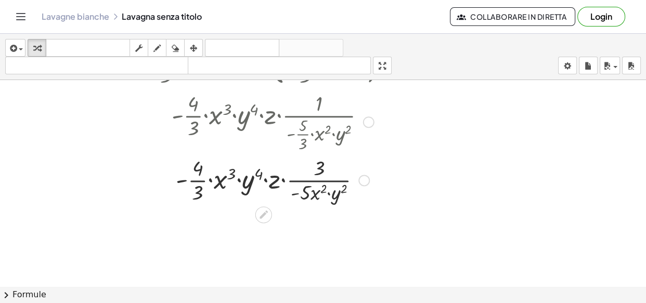
scroll to position [8733, 114]
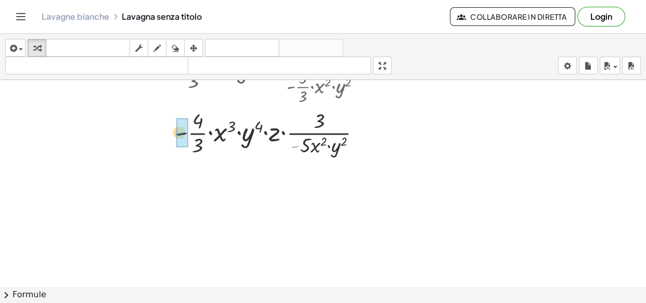
drag, startPoint x: 289, startPoint y: 146, endPoint x: 173, endPoint y: 133, distance: 116.7
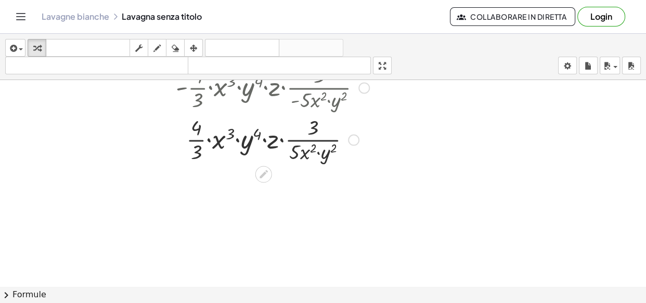
scroll to position [8780, 114]
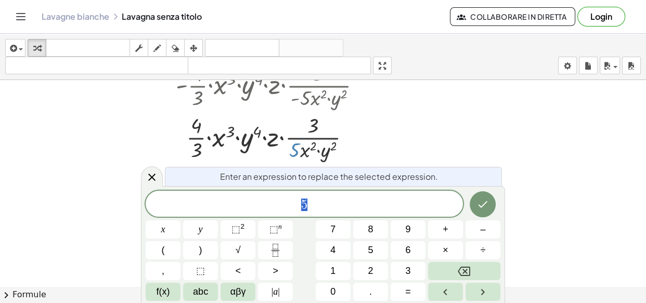
drag, startPoint x: 287, startPoint y: 152, endPoint x: 293, endPoint y: 153, distance: 6.3
click at [293, 153] on div at bounding box center [272, 137] width 267 height 52
click at [148, 180] on icon at bounding box center [151, 177] width 7 height 7
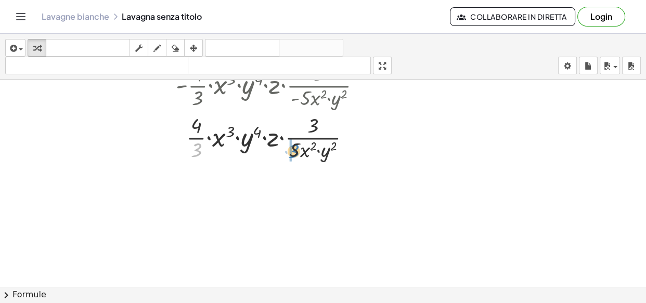
drag, startPoint x: 193, startPoint y: 151, endPoint x: 291, endPoint y: 152, distance: 97.8
click at [291, 152] on div at bounding box center [272, 137] width 267 height 52
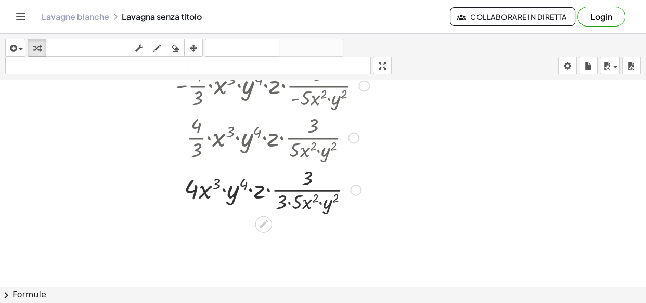
scroll to position [8828, 114]
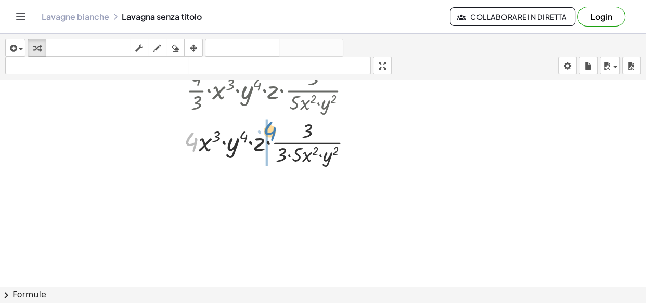
drag, startPoint x: 180, startPoint y: 140, endPoint x: 259, endPoint y: 129, distance: 79.9
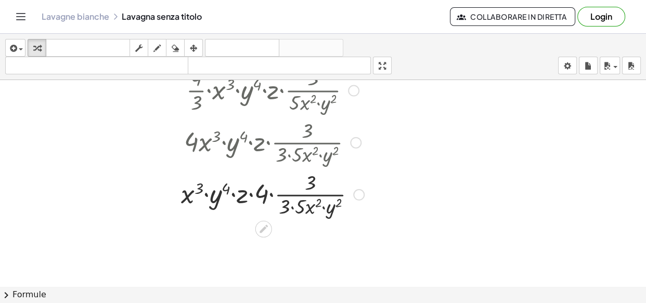
scroll to position [8875, 114]
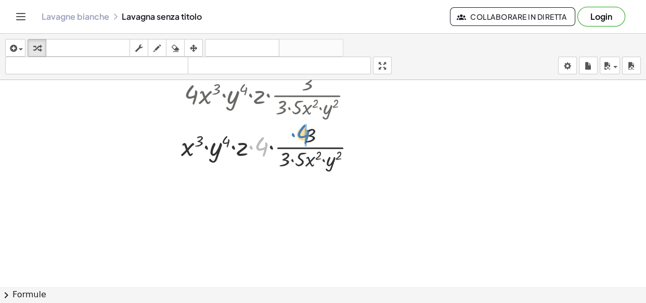
drag, startPoint x: 254, startPoint y: 150, endPoint x: 296, endPoint y: 138, distance: 44.4
click at [296, 138] on div at bounding box center [272, 146] width 267 height 52
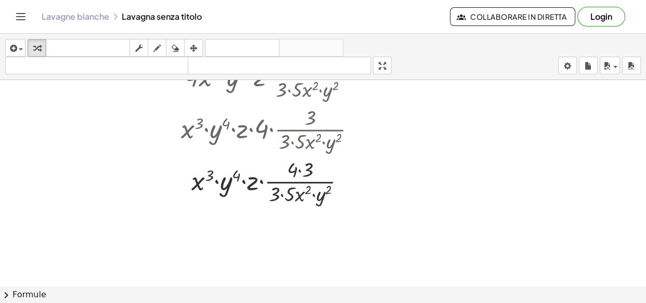
scroll to position [8939, 114]
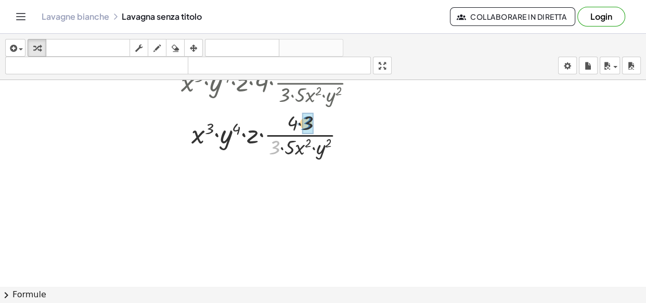
drag, startPoint x: 293, startPoint y: 121, endPoint x: 301, endPoint y: 120, distance: 8.0
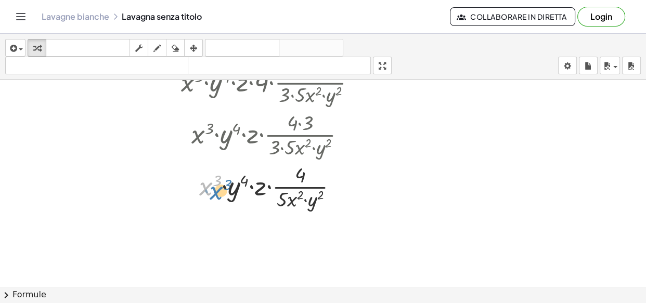
drag, startPoint x: 194, startPoint y: 187, endPoint x: 205, endPoint y: 191, distance: 11.2
click at [205, 191] on div at bounding box center [272, 186] width 267 height 52
click at [292, 194] on div at bounding box center [272, 186] width 267 height 52
drag, startPoint x: 285, startPoint y: 197, endPoint x: 200, endPoint y: 181, distance: 86.7
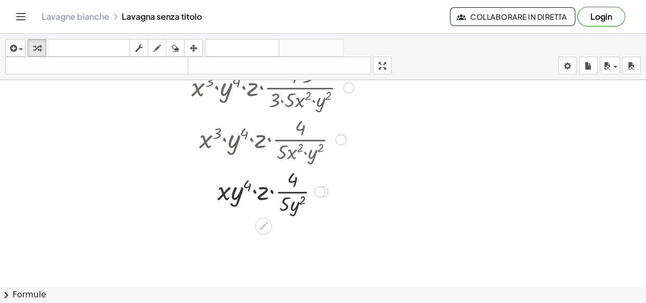
scroll to position [8987, 114]
drag, startPoint x: 288, startPoint y: 205, endPoint x: 229, endPoint y: 196, distance: 59.6
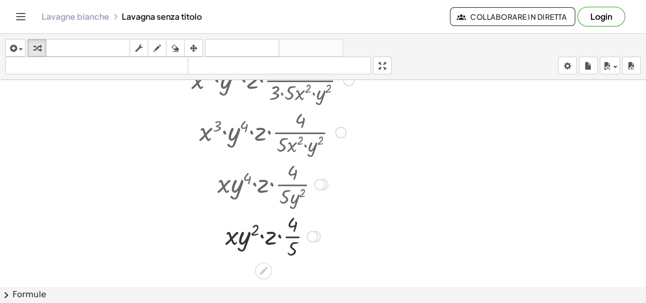
scroll to position [9034, 114]
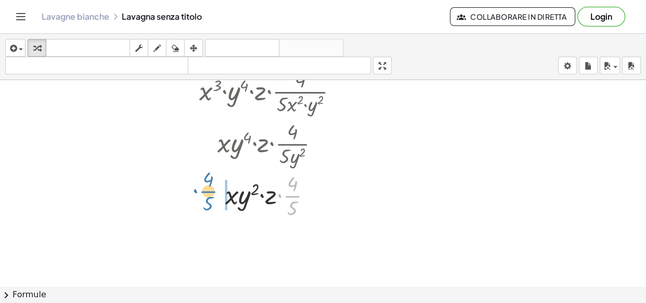
drag, startPoint x: 287, startPoint y: 192, endPoint x: 220, endPoint y: 182, distance: 66.9
click at [203, 186] on div at bounding box center [272, 196] width 267 height 52
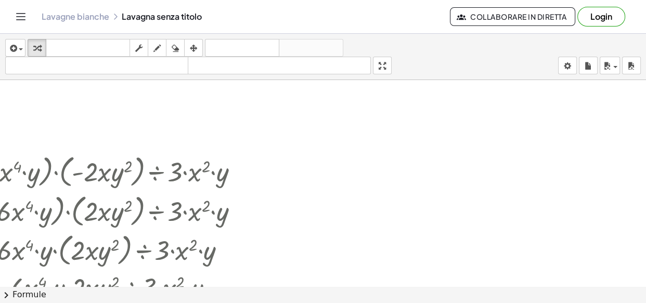
scroll to position [7019, 114]
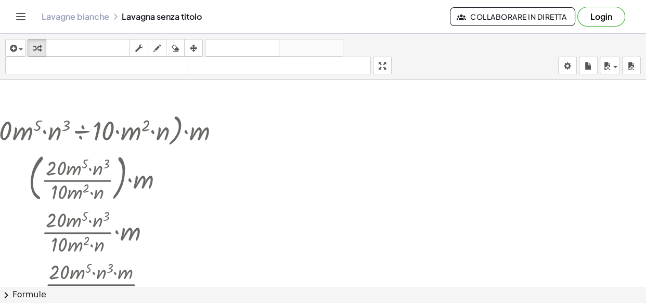
click at [294, 292] on button "chevron_right Formule" at bounding box center [323, 295] width 646 height 17
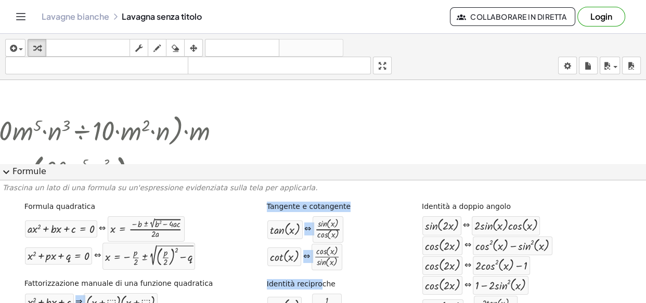
drag, startPoint x: 197, startPoint y: 281, endPoint x: 183, endPoint y: 281, distance: 14.0
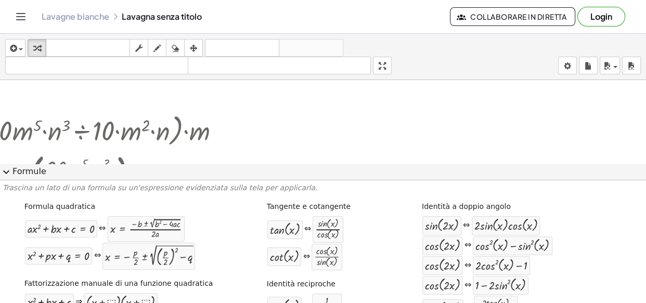
click at [3, 174] on span "expand_more" at bounding box center [6, 172] width 12 height 12
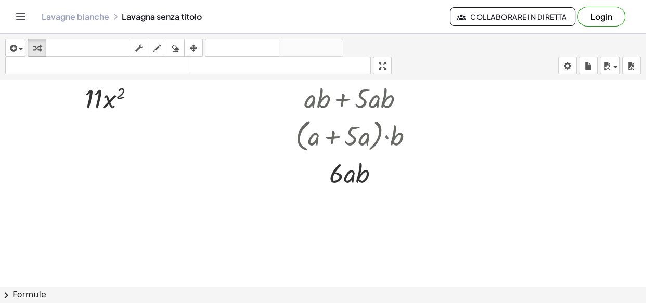
scroll to position [0, 28]
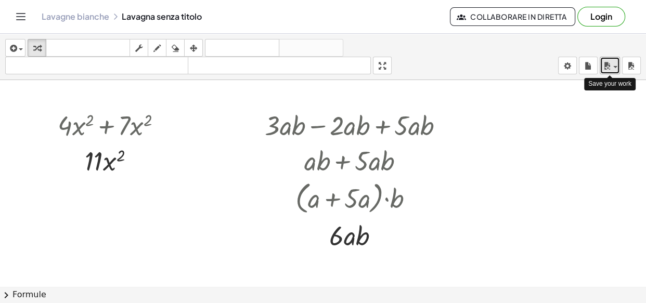
click at [607, 70] on icon "button" at bounding box center [606, 66] width 9 height 12
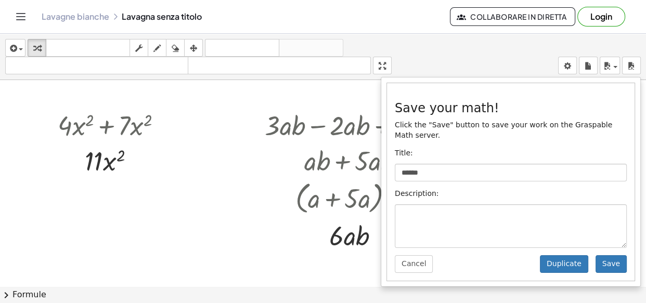
click at [555, 172] on div "Save your math! Click the "Save" button to save your work on the Graspable Math…" at bounding box center [511, 182] width 248 height 198
click at [611, 256] on button "Save" at bounding box center [610, 264] width 31 height 18
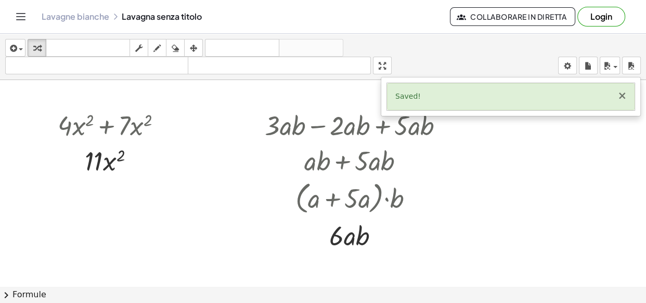
click at [622, 99] on button "×" at bounding box center [621, 95] width 9 height 11
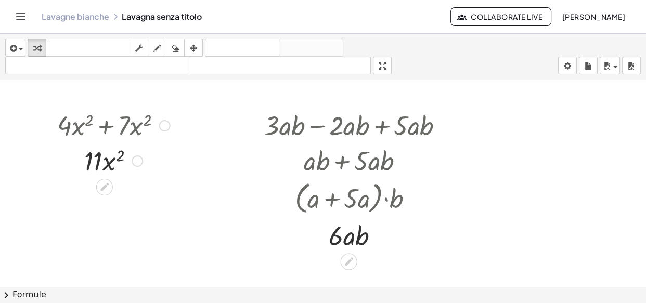
scroll to position [0, 29]
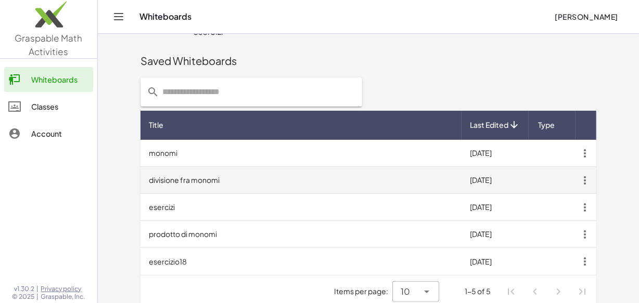
scroll to position [243, 0]
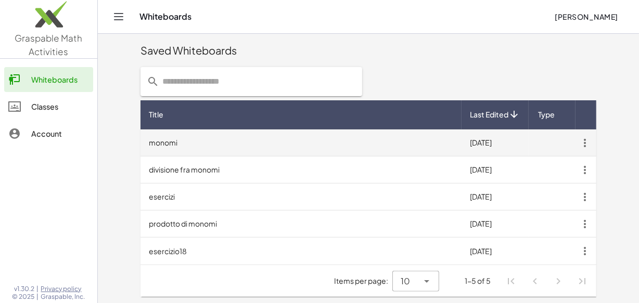
click at [582, 143] on icon "button" at bounding box center [584, 143] width 19 height 19
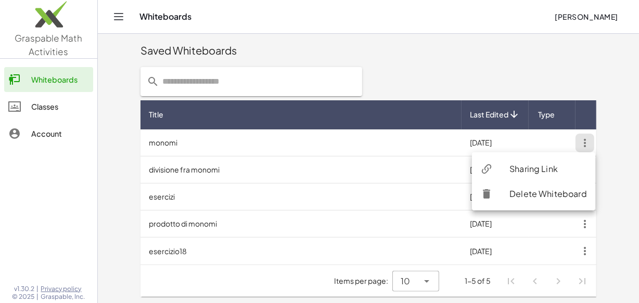
click at [514, 163] on div "Sharing Link" at bounding box center [547, 169] width 77 height 12
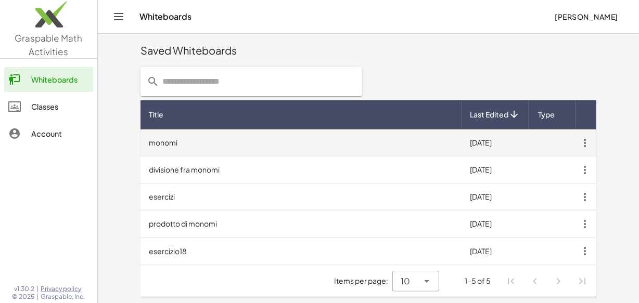
click at [385, 138] on td "monomi" at bounding box center [300, 142] width 321 height 27
